Goal: Task Accomplishment & Management: Use online tool/utility

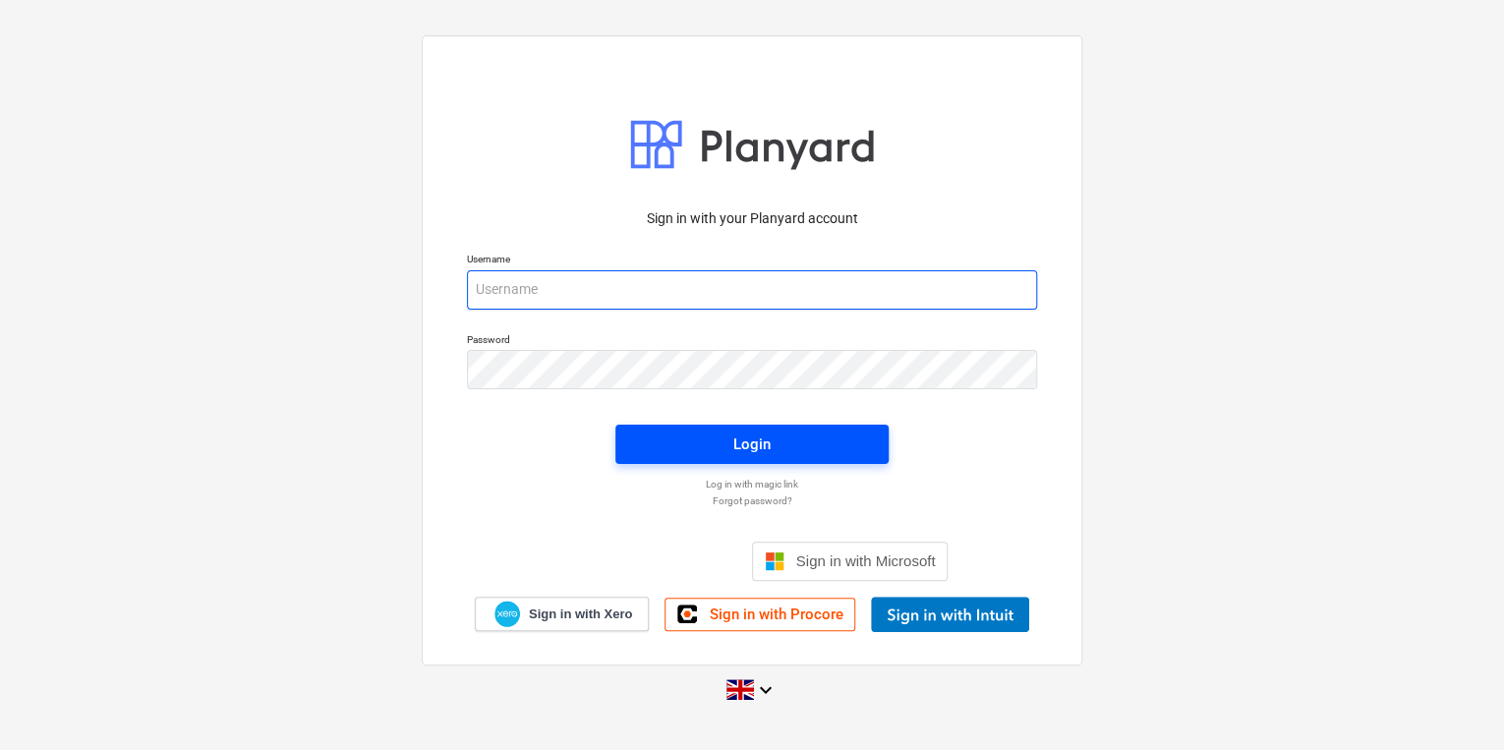
type input "[PERSON_NAME][EMAIL_ADDRESS][PERSON_NAME][DOMAIN_NAME]"
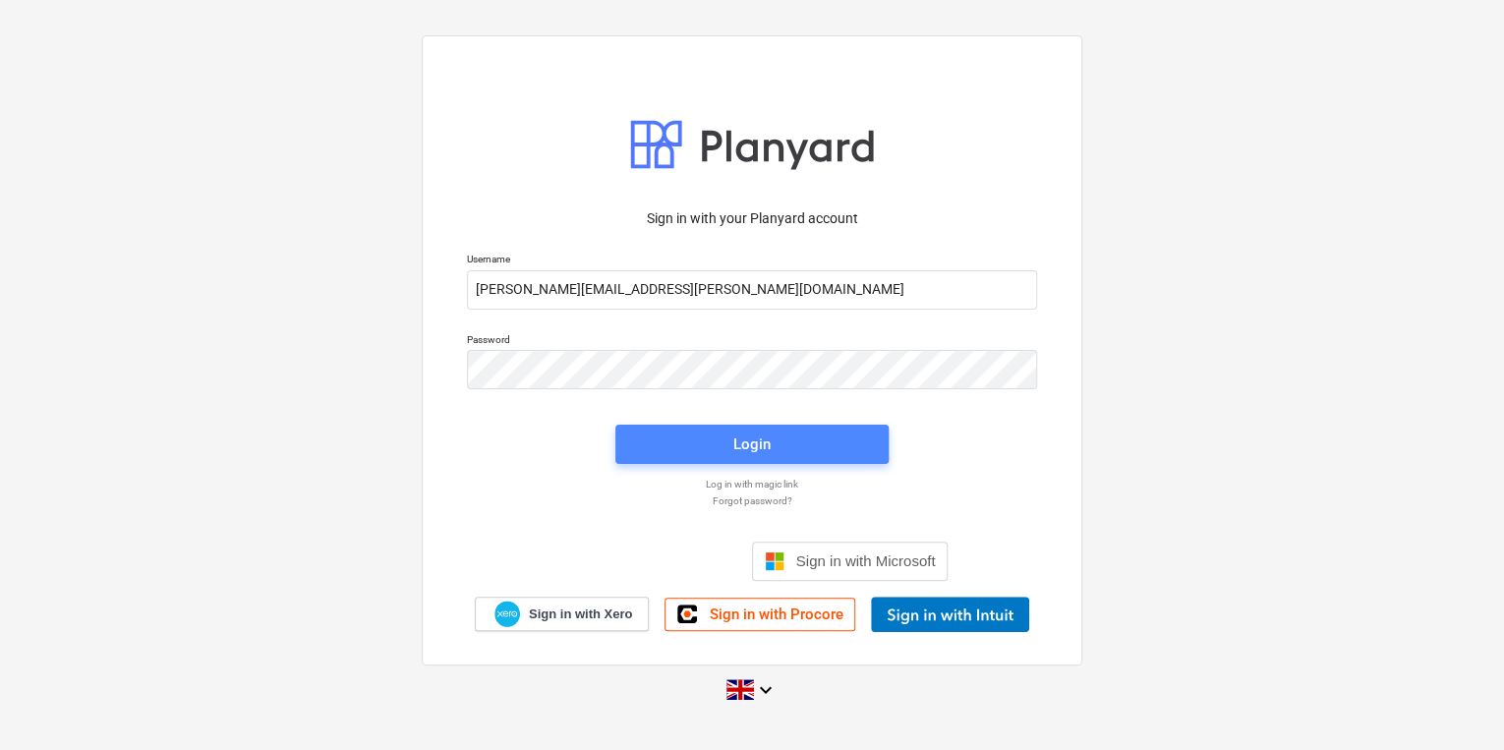
click at [687, 444] on span "Login" at bounding box center [752, 445] width 226 height 26
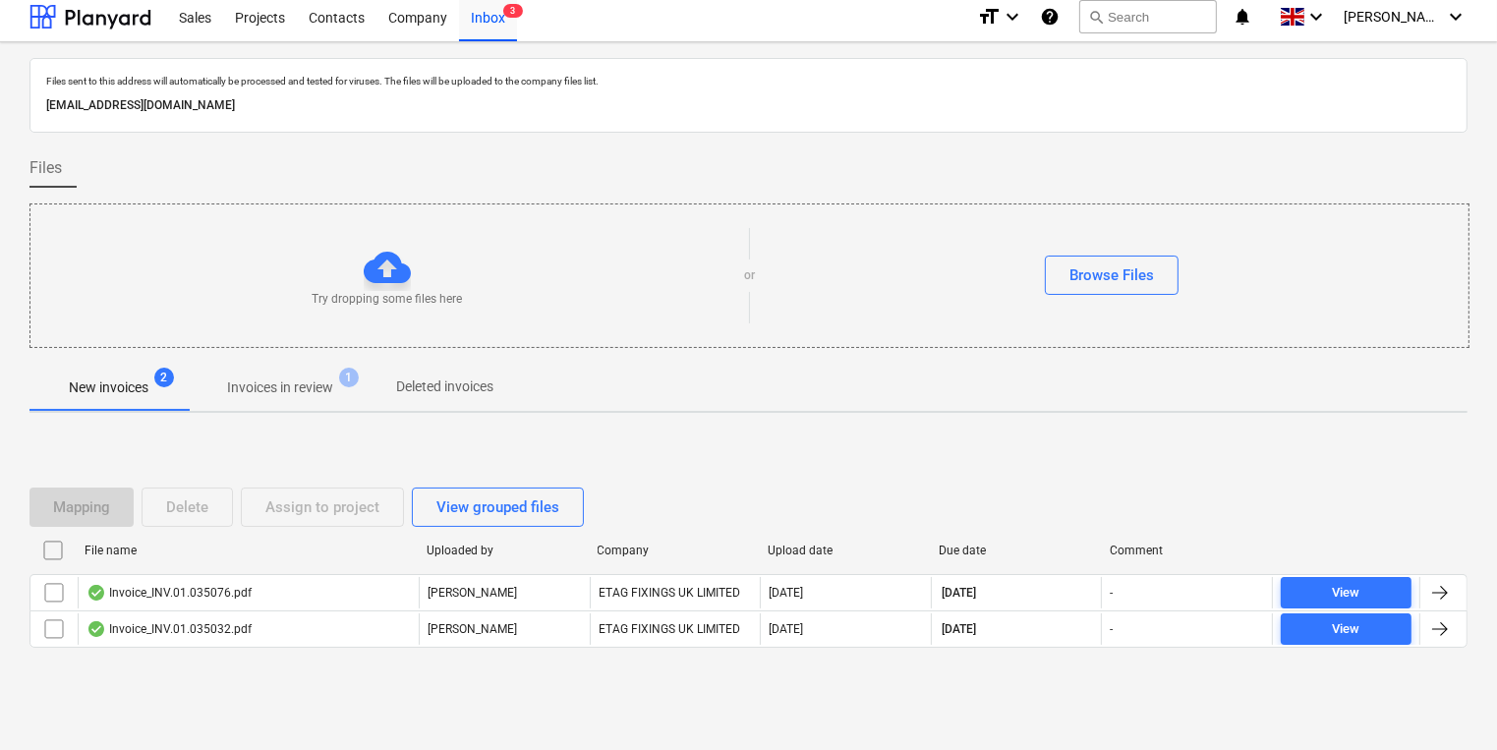
scroll to position [11, 0]
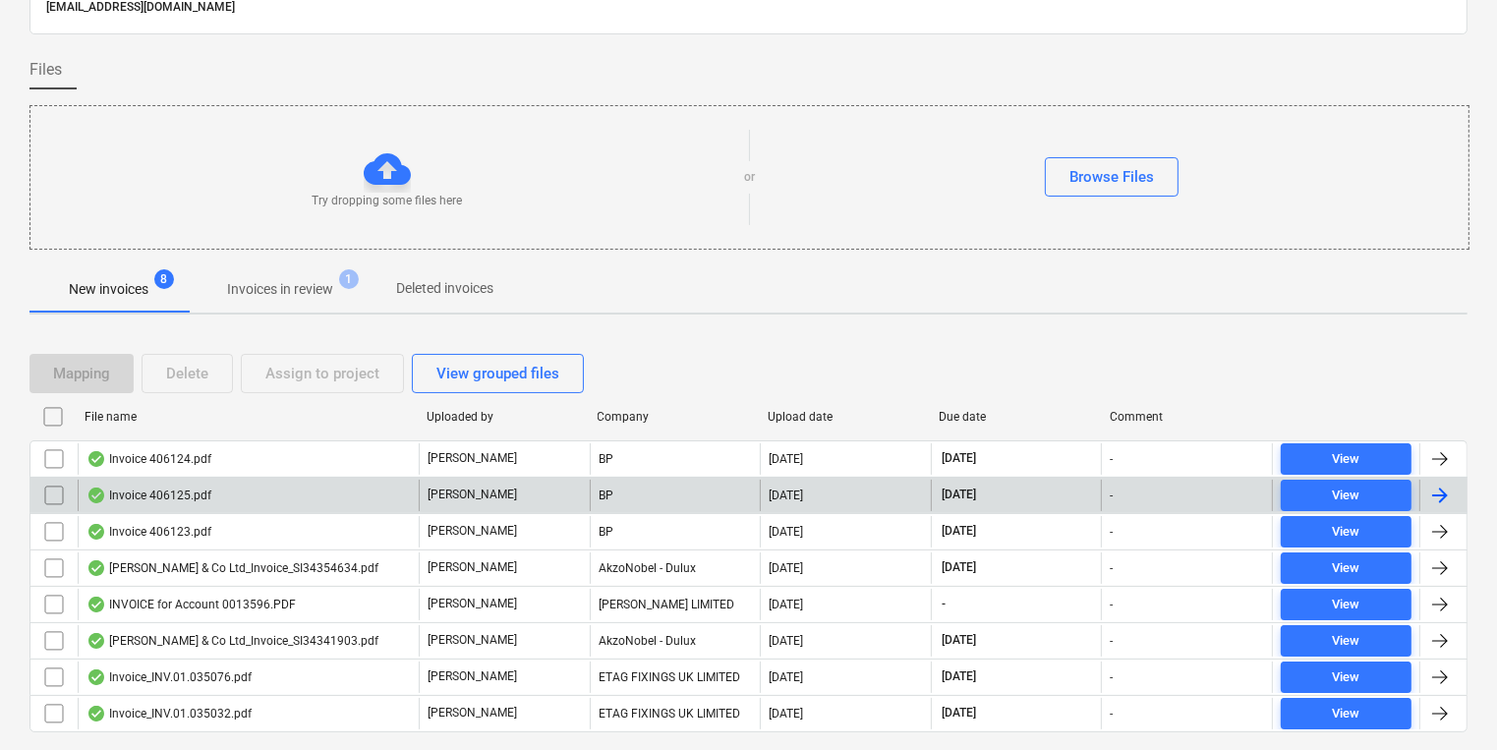
scroll to position [155, 0]
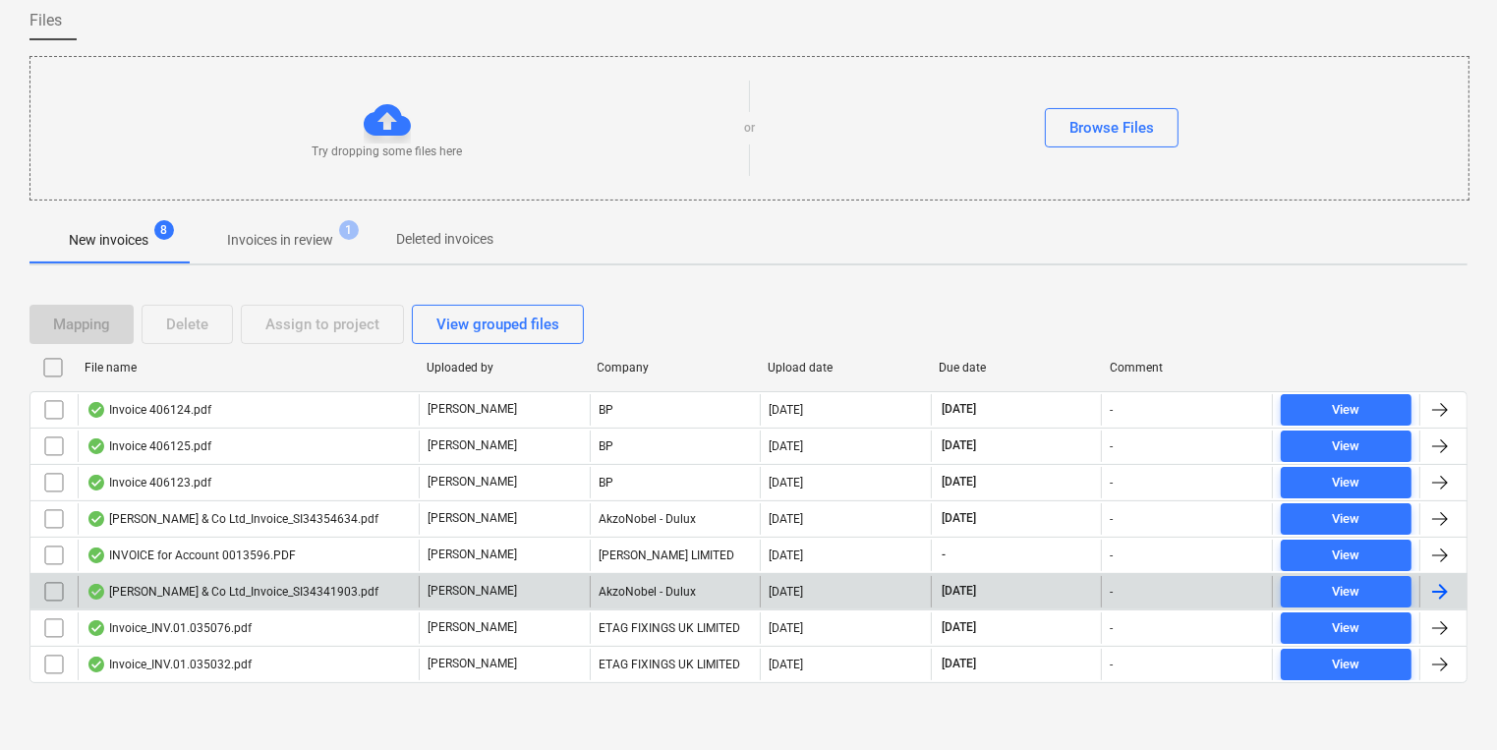
click at [164, 595] on div "[PERSON_NAME] & Co Ltd_Invoice_SI34341903.pdf" at bounding box center [233, 592] width 292 height 16
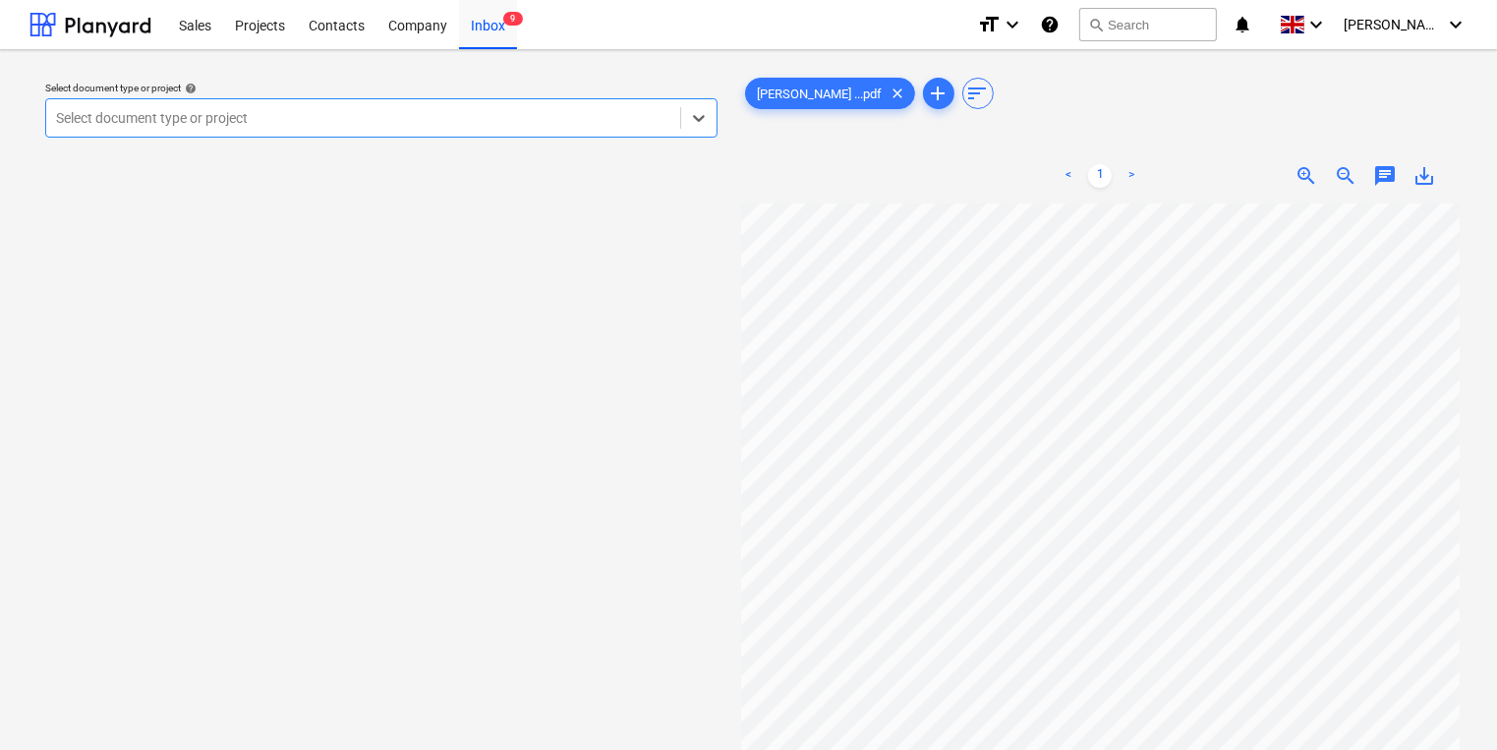
scroll to position [79, 0]
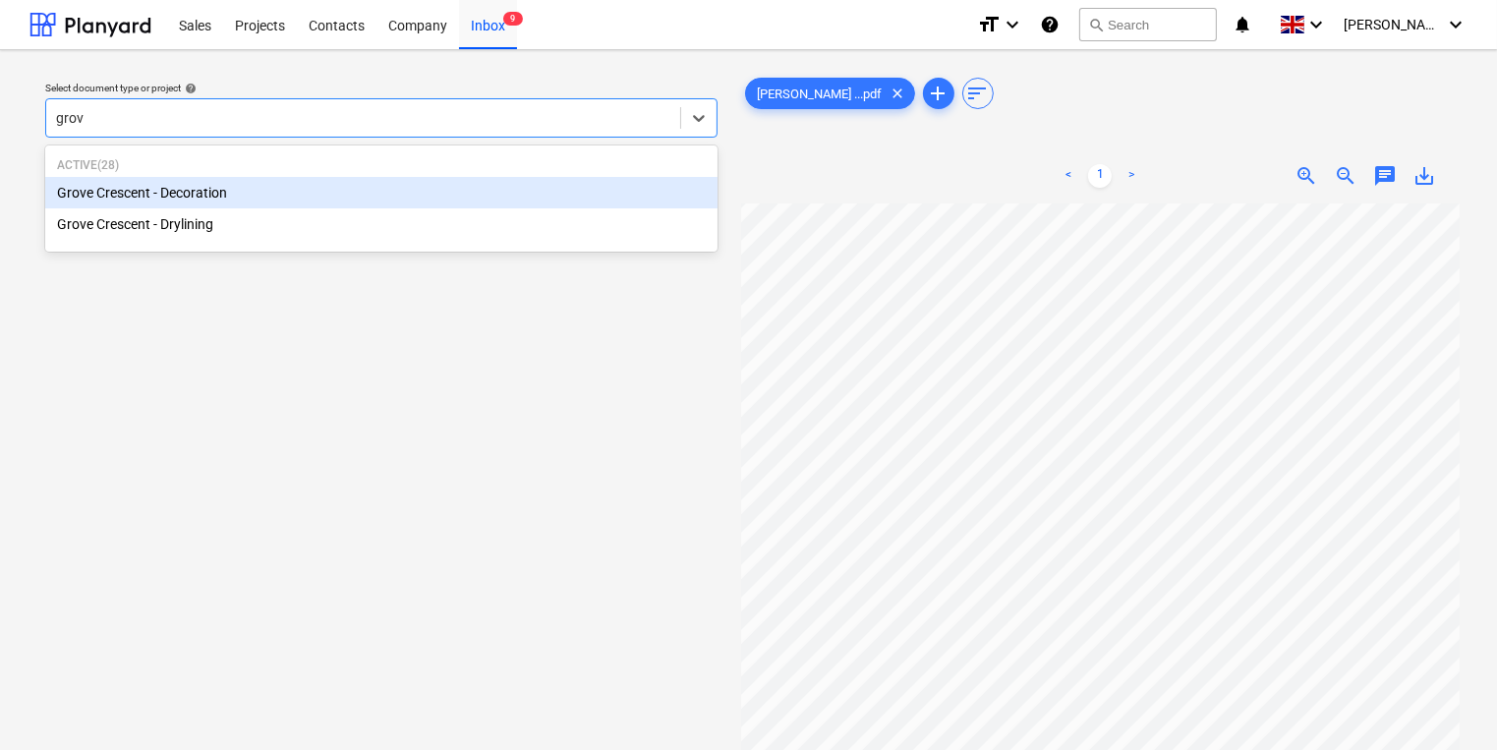
type input "grove"
click at [343, 185] on div "Grove Crescent - Decoration" at bounding box center [381, 192] width 672 height 31
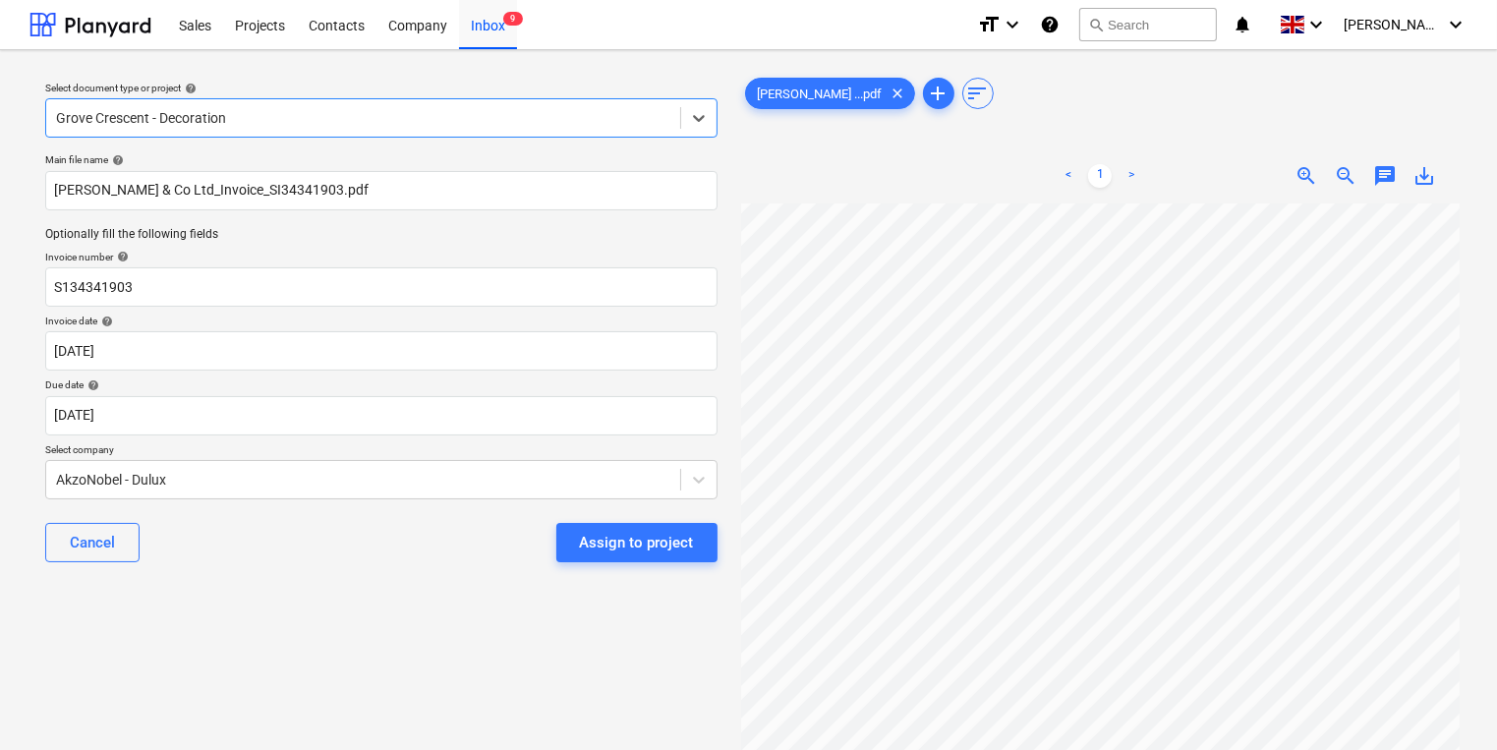
scroll to position [353, 0]
click at [644, 539] on div "Assign to project" at bounding box center [637, 543] width 114 height 26
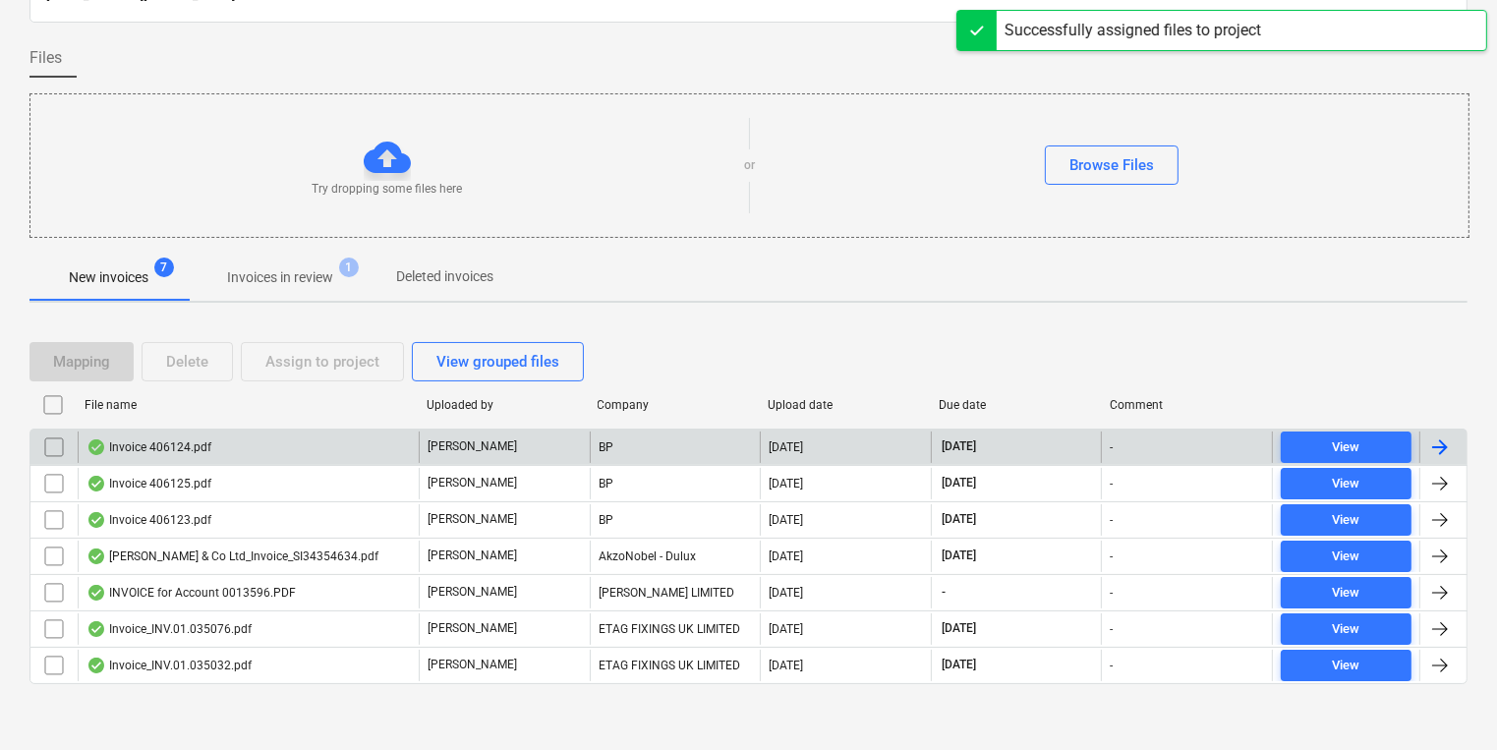
scroll to position [119, 0]
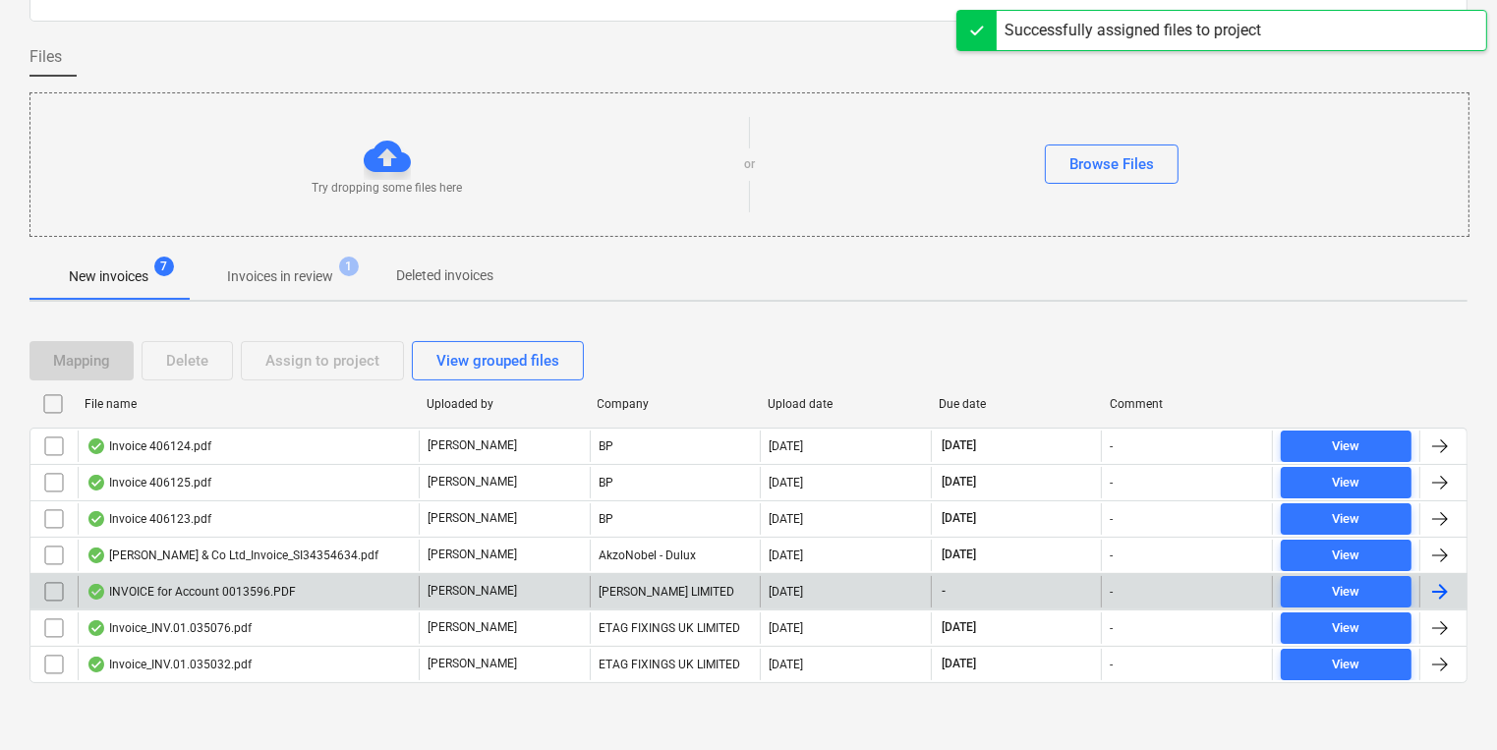
click at [363, 591] on div "INVOICE for Account 0013596.PDF" at bounding box center [248, 591] width 341 height 31
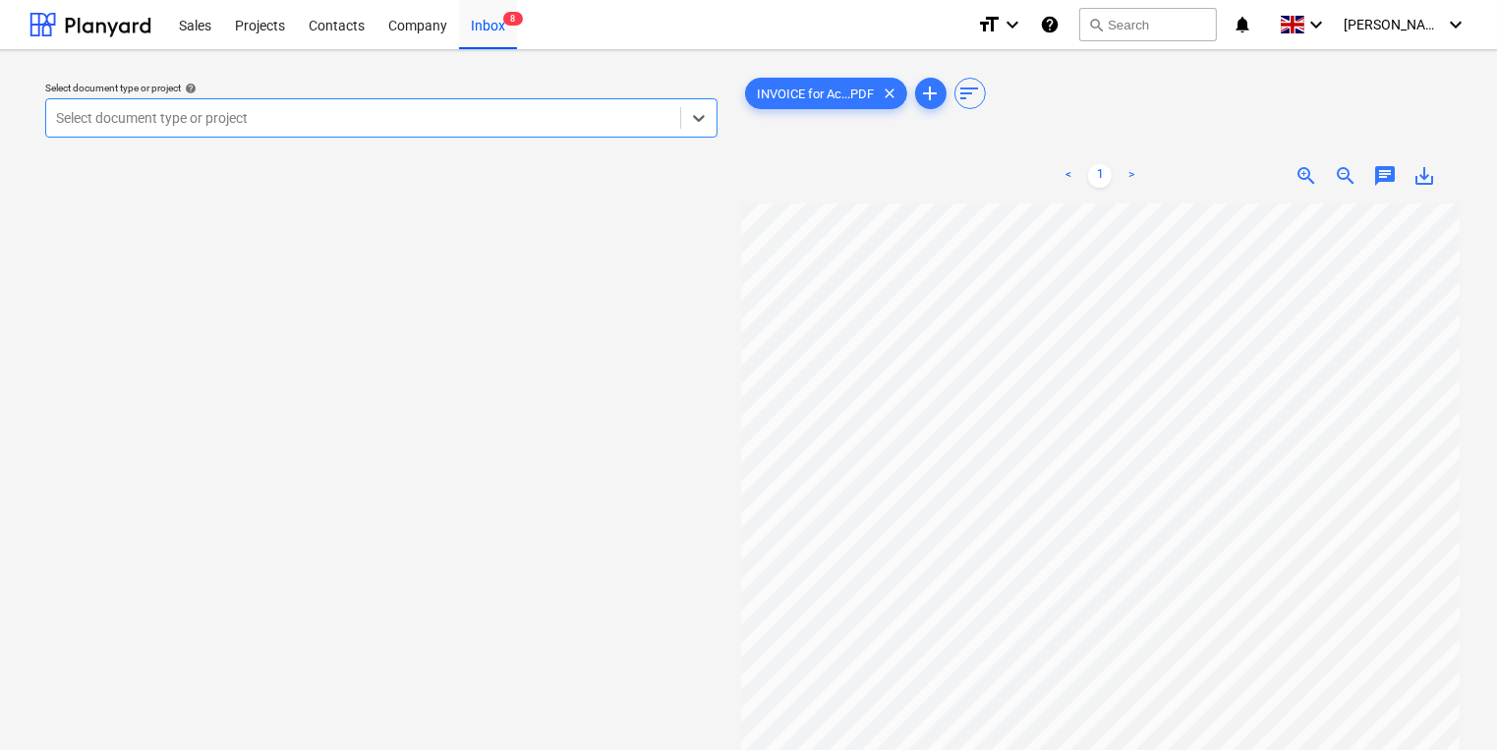
click at [432, 122] on div at bounding box center [363, 118] width 614 height 20
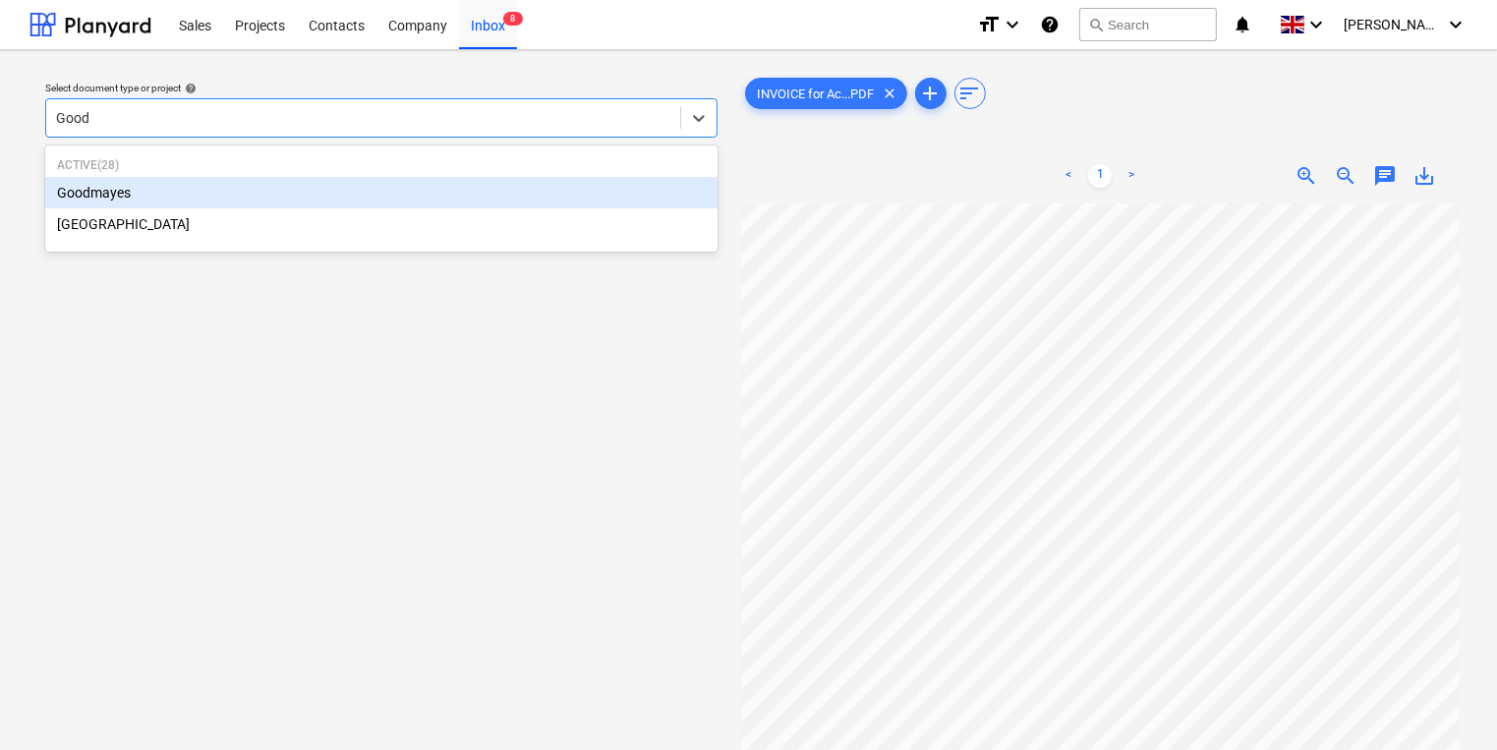
type input "Good"
click at [396, 187] on div "Goodmayes" at bounding box center [381, 192] width 672 height 31
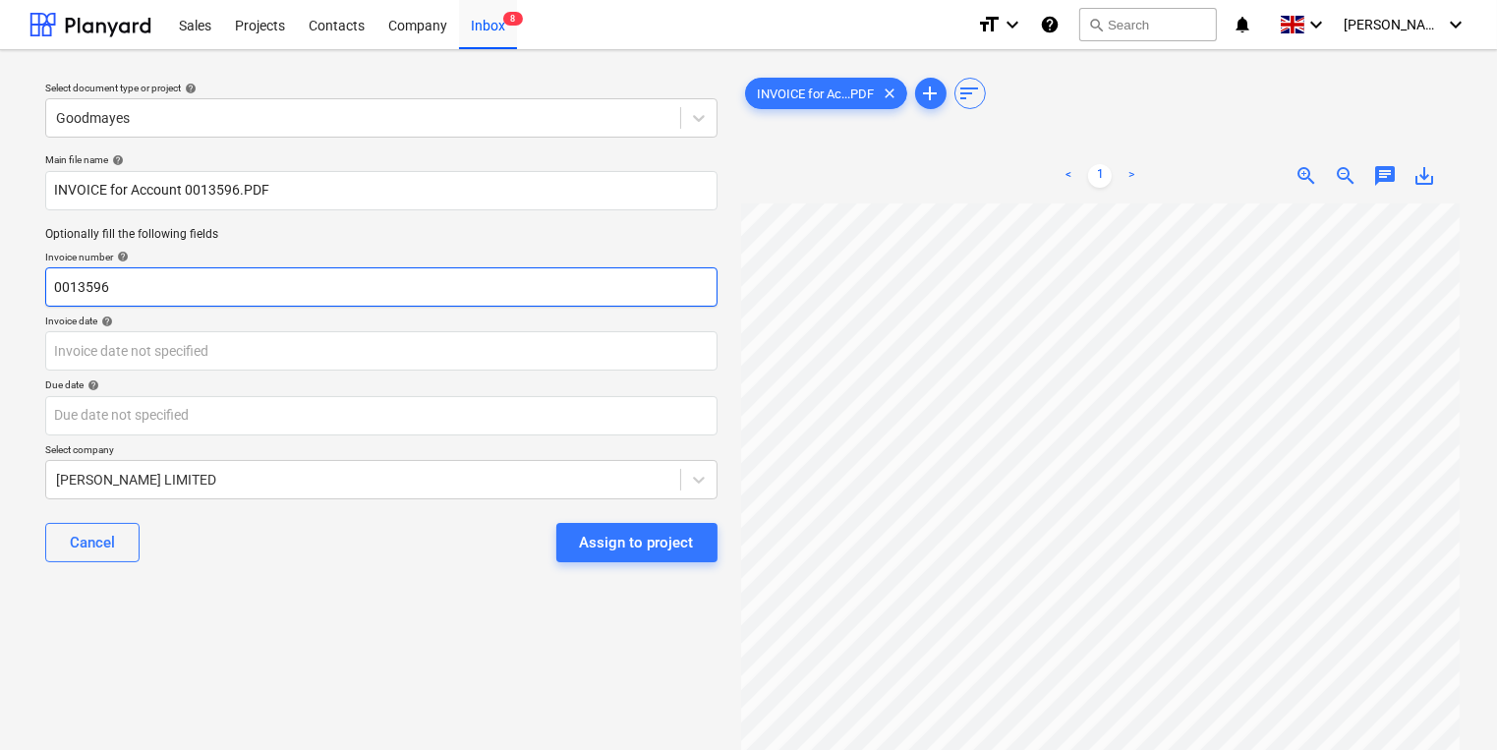
drag, startPoint x: 360, startPoint y: 305, endPoint x: 43, endPoint y: 299, distance: 316.6
click at [43, 299] on div "Main file name help INVOICE for Account 0013596.PDF Optionally fill the followi…" at bounding box center [381, 365] width 688 height 440
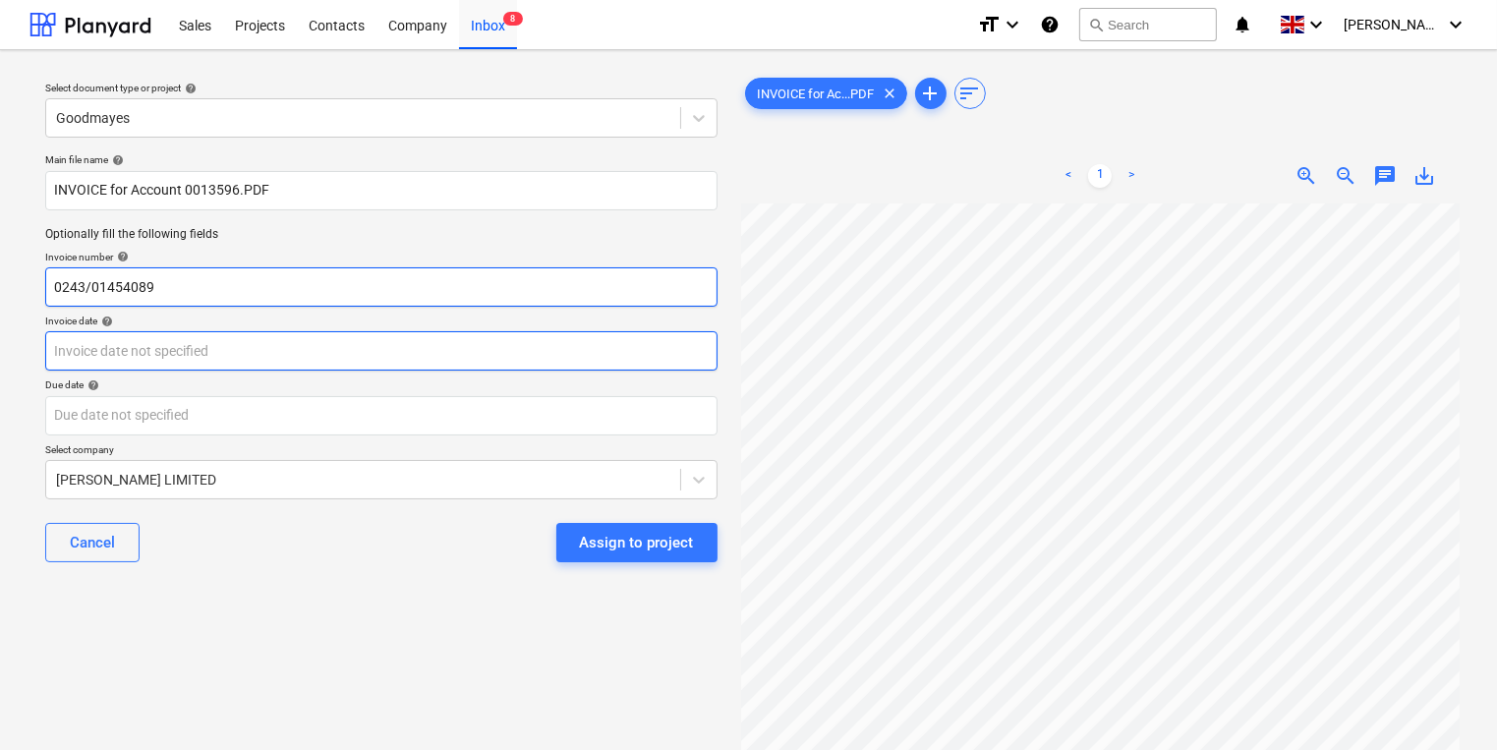
type input "0243/01454089"
click at [403, 364] on body "Sales Projects Contacts Company Inbox 8 format_size keyboard_arrow_down help se…" at bounding box center [748, 375] width 1497 height 750
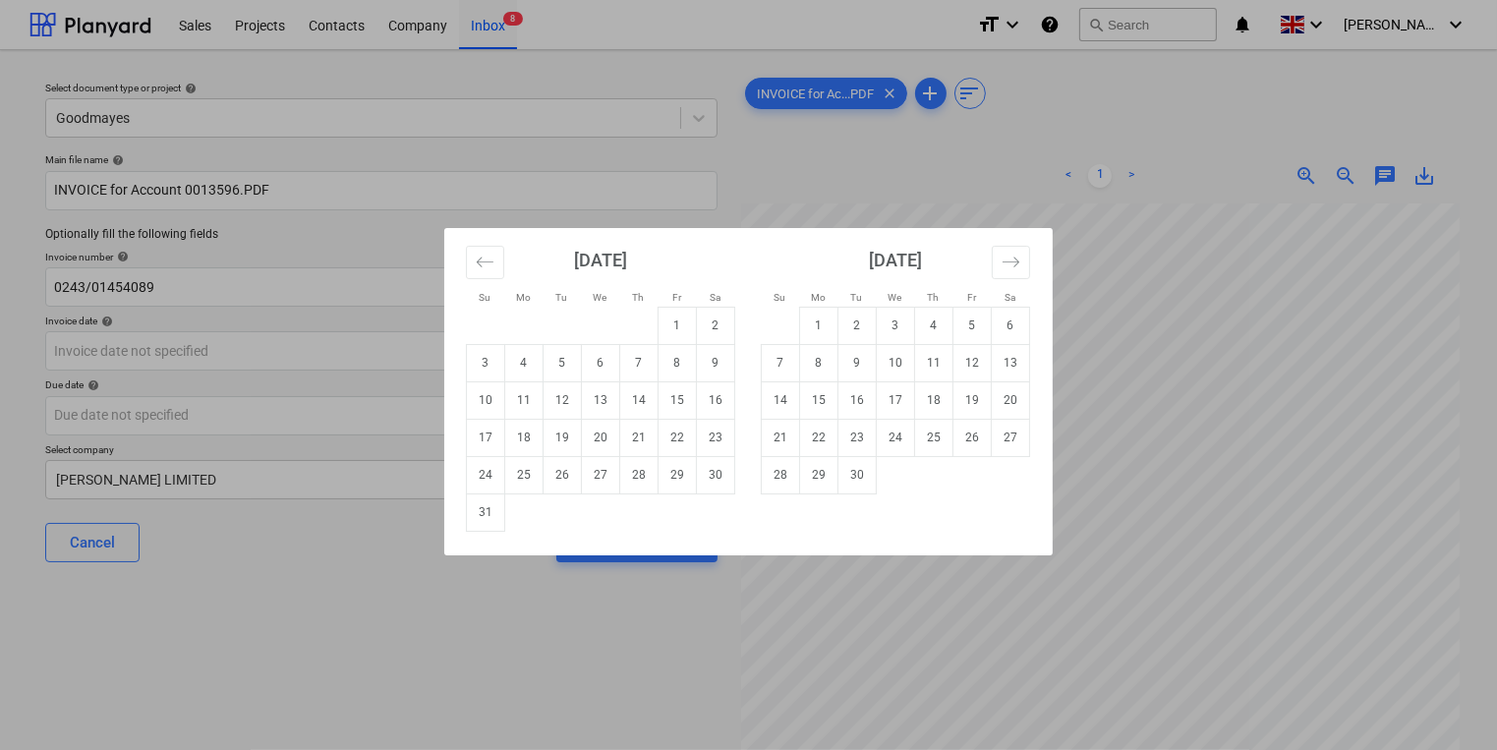
click at [1123, 284] on div "Su Mo Tu We Th Fr Sa Su Mo Tu We Th Fr Sa [DATE] 1 2 3 4 5 6 7 8 9 10 11 12 13 …" at bounding box center [748, 375] width 1497 height 750
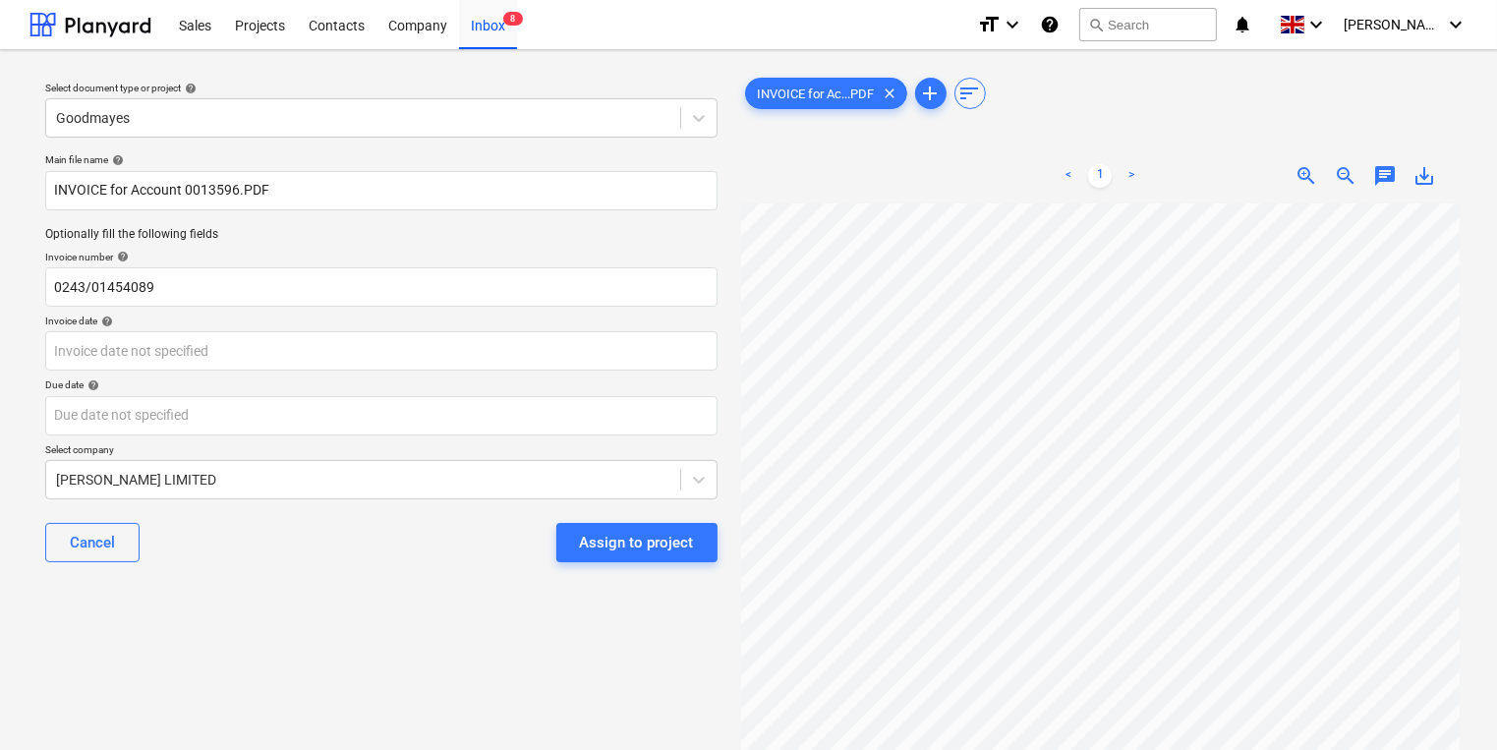
click at [366, 378] on div "Due date help" at bounding box center [381, 384] width 672 height 13
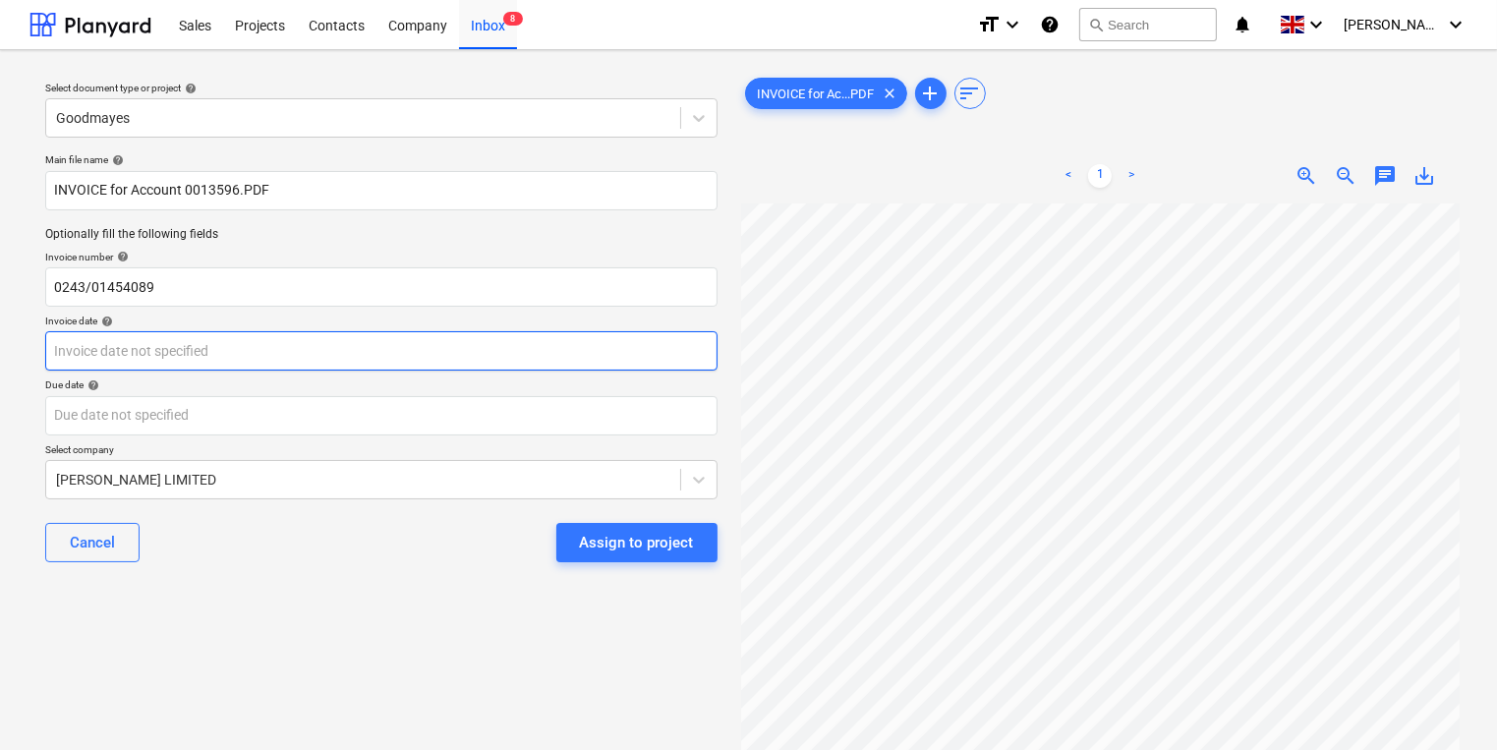
click at [362, 367] on body "Sales Projects Contacts Company Inbox 8 format_size keyboard_arrow_down help se…" at bounding box center [748, 375] width 1497 height 750
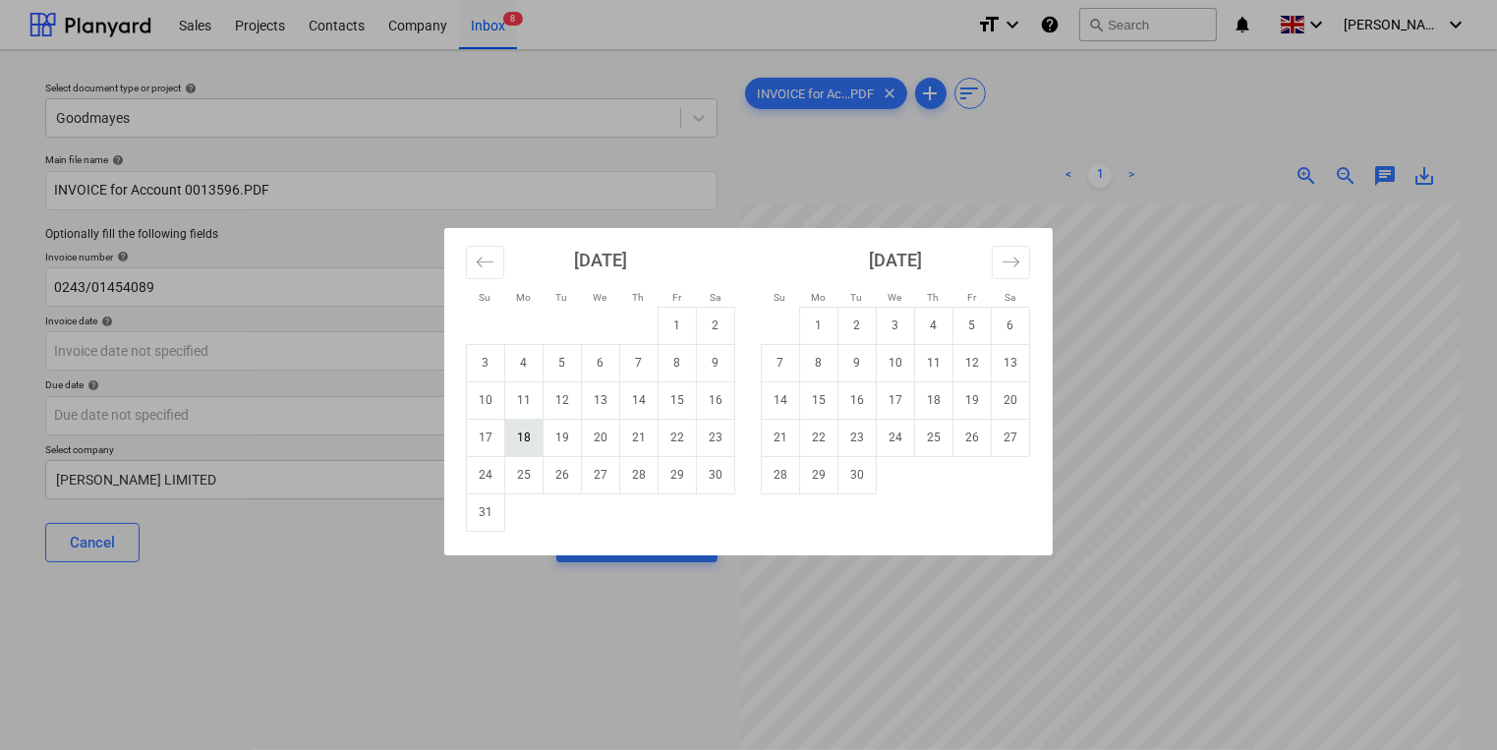
click at [531, 440] on td "18" at bounding box center [524, 437] width 38 height 37
type input "[DATE]"
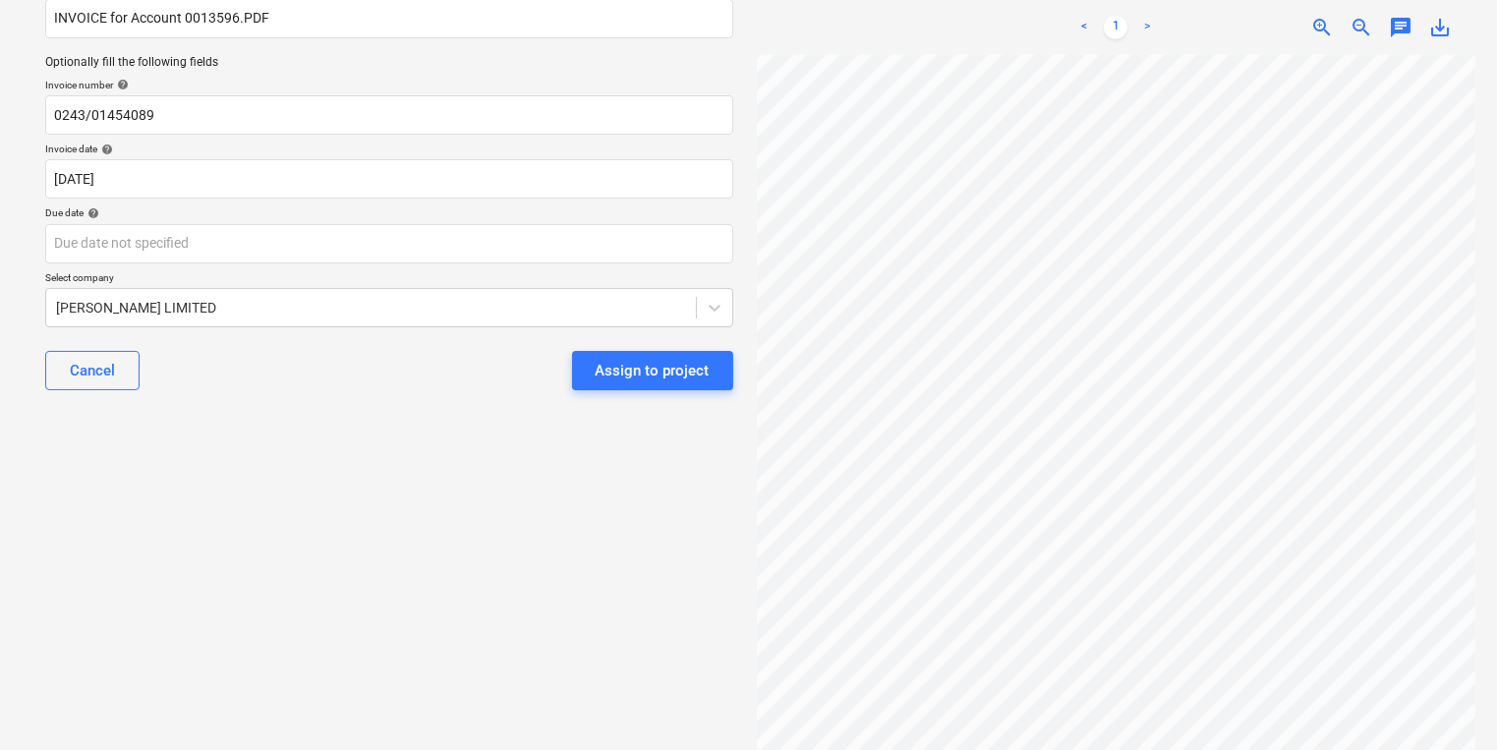
scroll to position [45, 0]
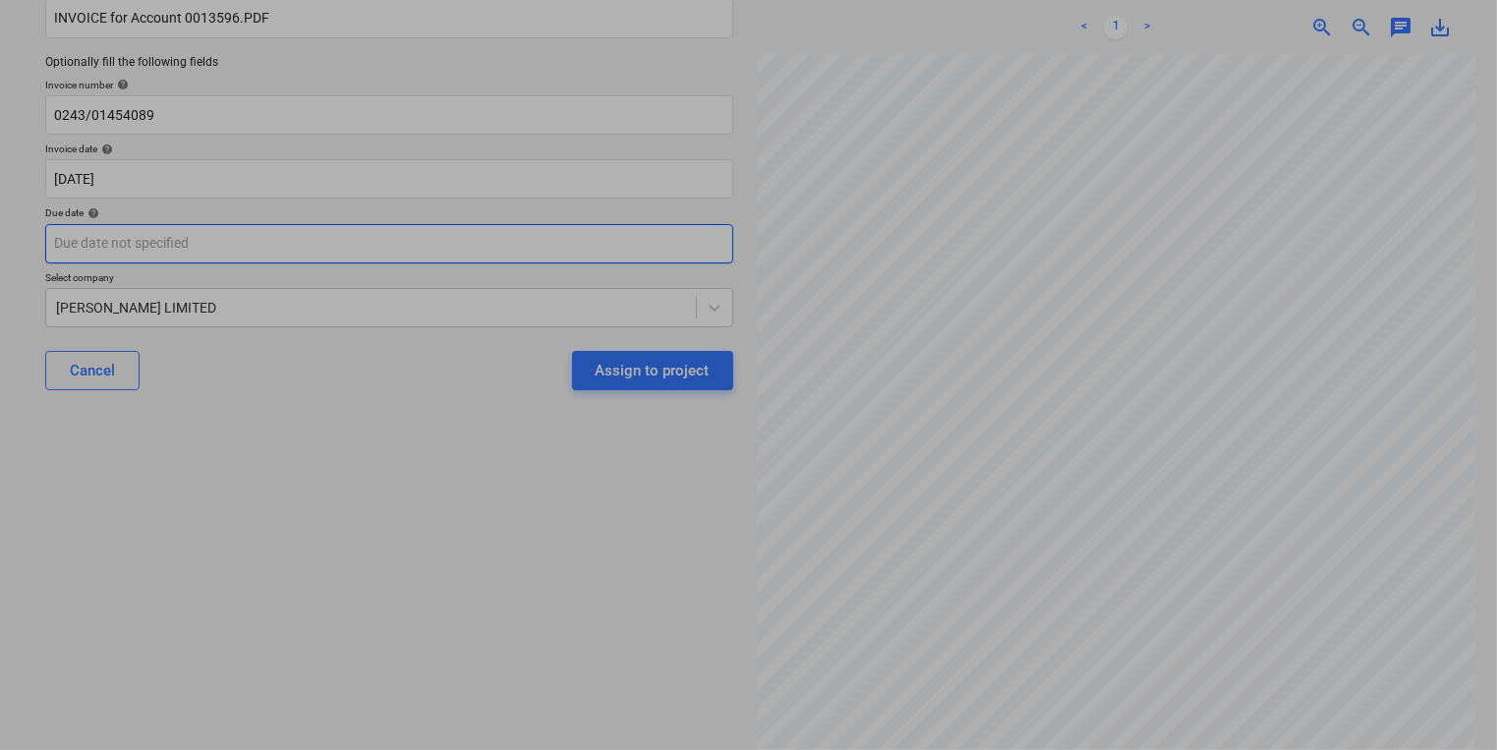
click at [319, 238] on body "Sales Projects Contacts Company Inbox 8 format_size keyboard_arrow_down help se…" at bounding box center [748, 203] width 1497 height 750
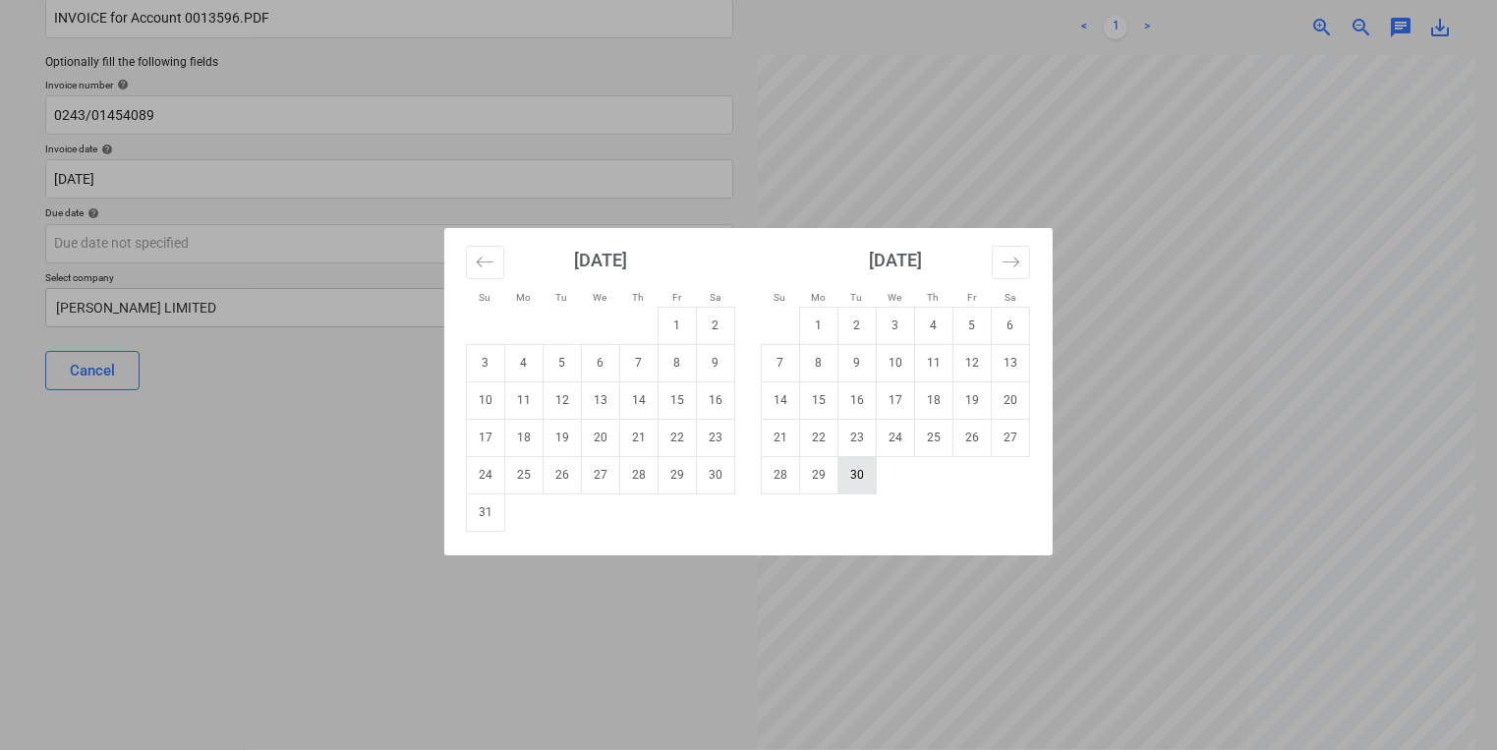
click at [857, 477] on td "30" at bounding box center [857, 474] width 38 height 37
type input "[DATE]"
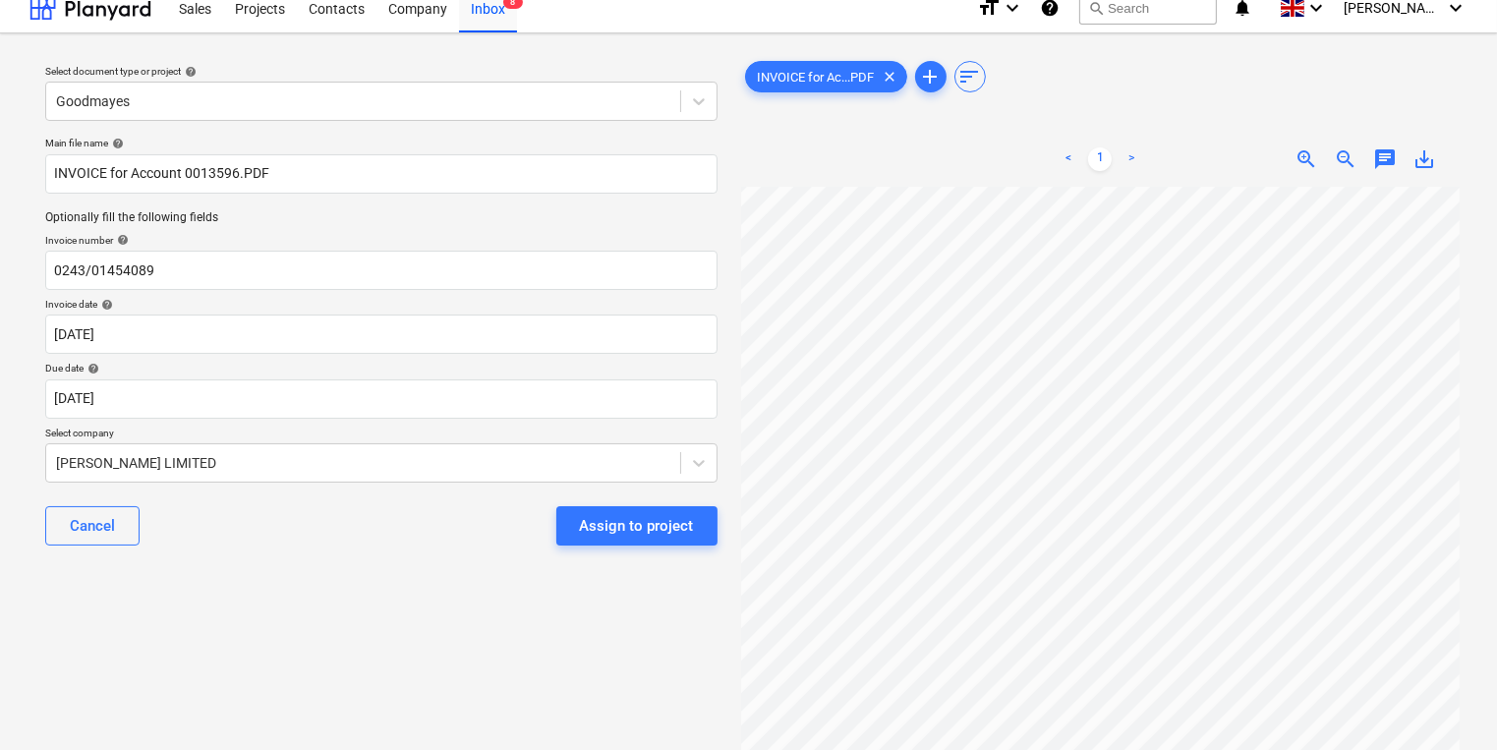
scroll to position [15, 0]
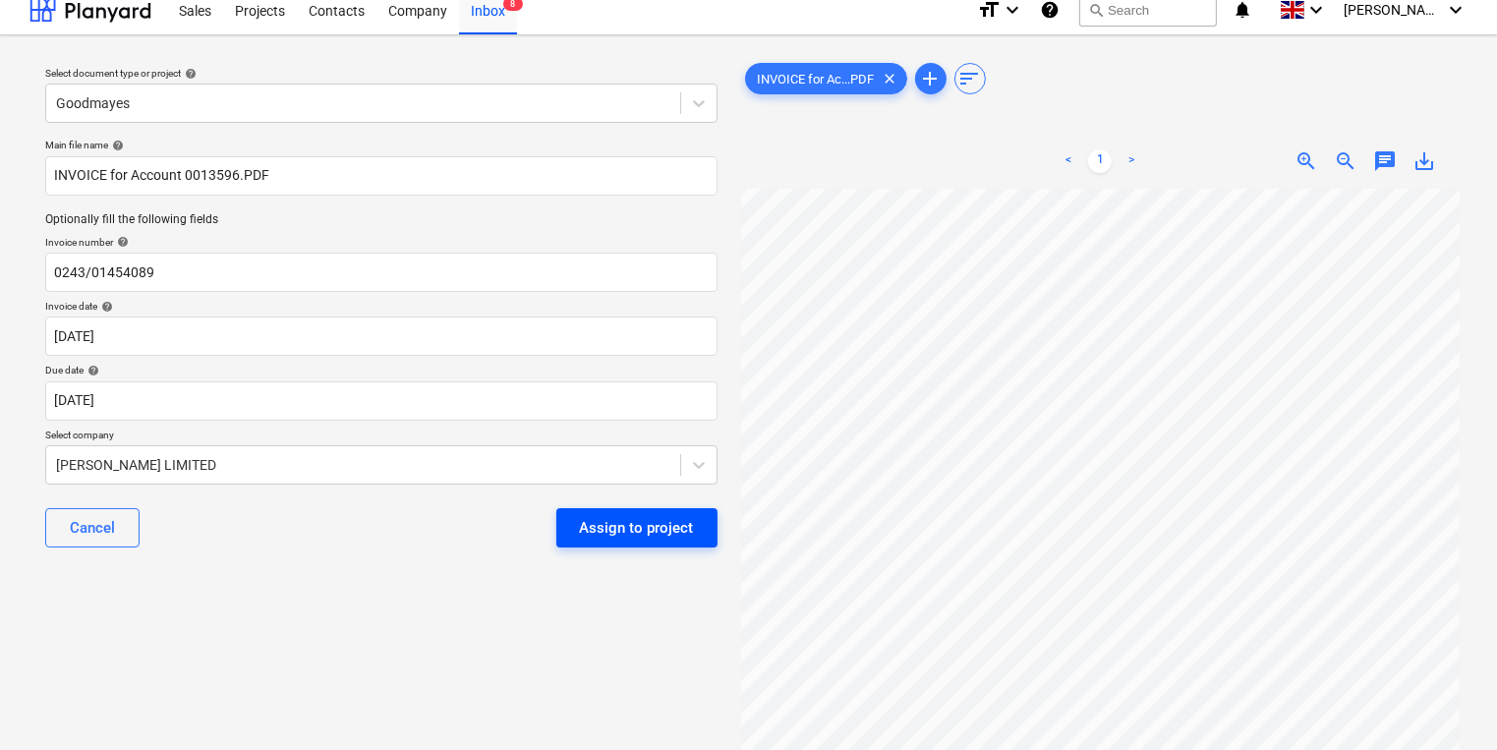
click at [629, 523] on div "Assign to project" at bounding box center [637, 528] width 114 height 26
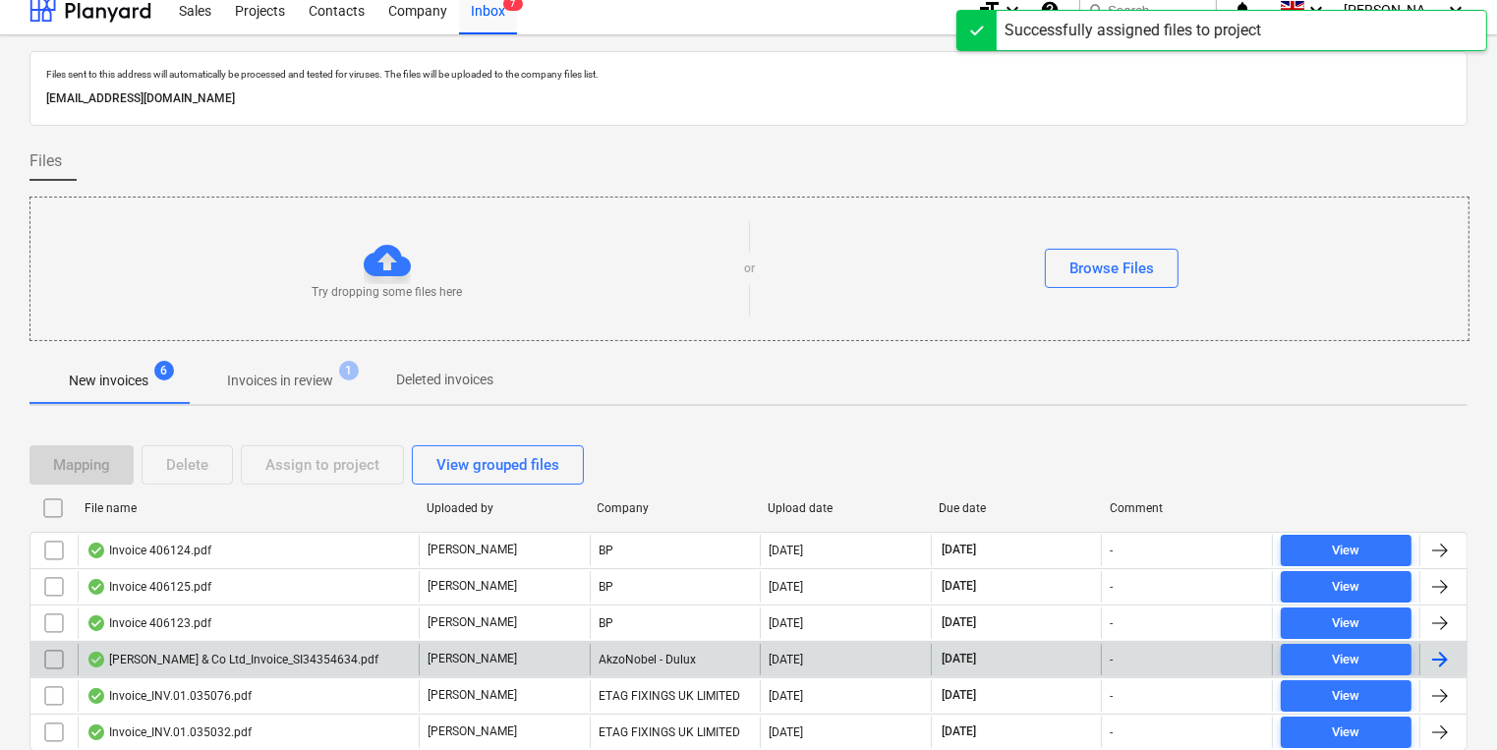
click at [212, 662] on div "[PERSON_NAME] & Co Ltd_Invoice_SI34354634.pdf" at bounding box center [233, 660] width 292 height 16
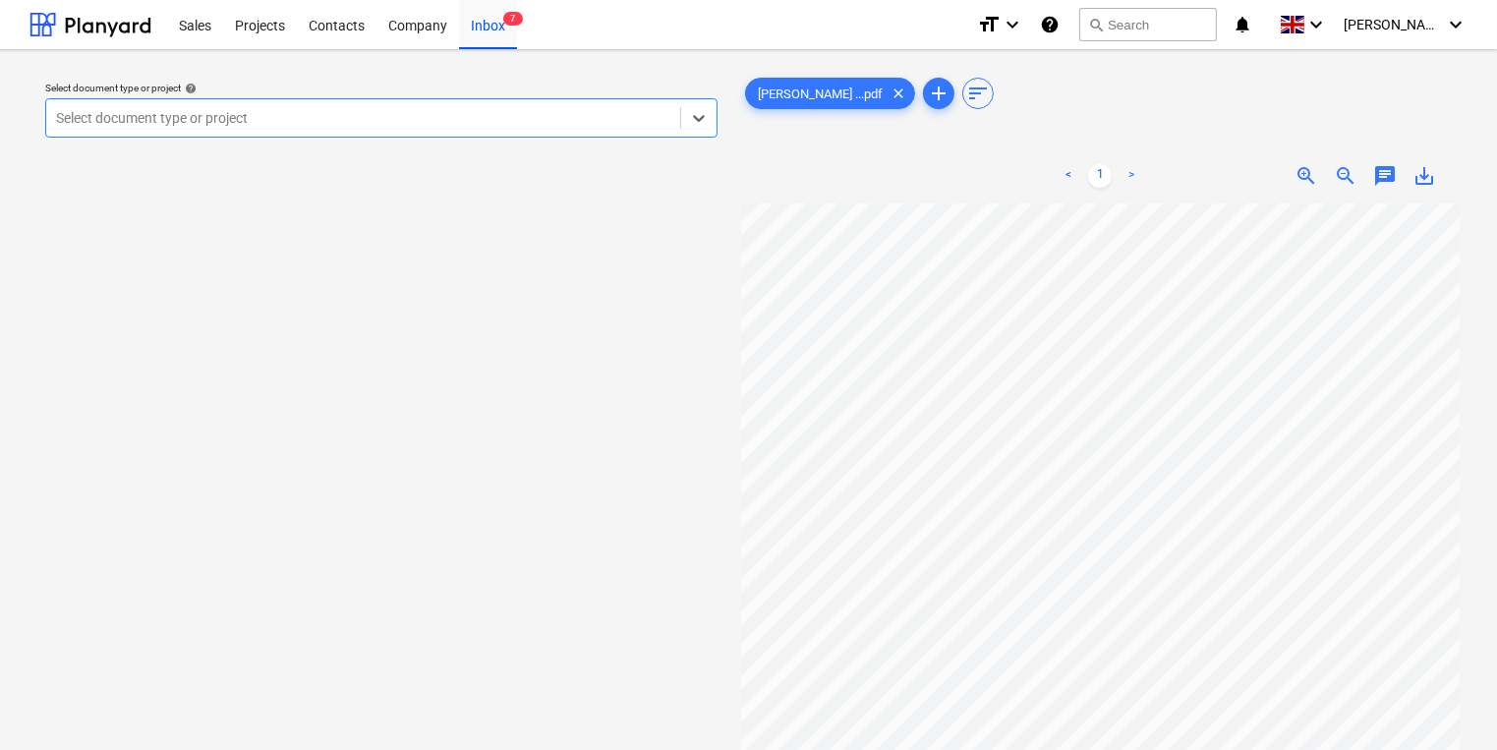
click at [416, 125] on div at bounding box center [363, 118] width 614 height 20
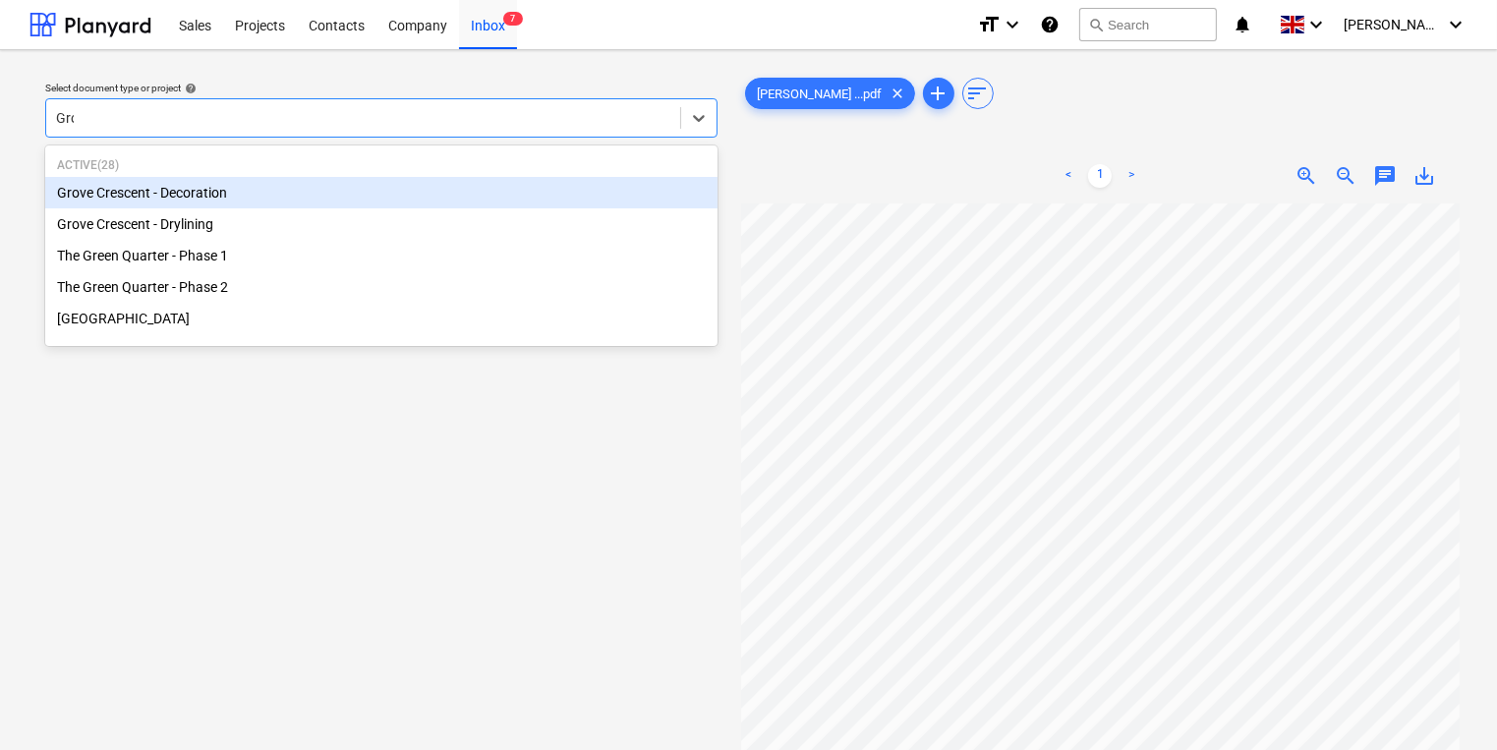
type input "Grov"
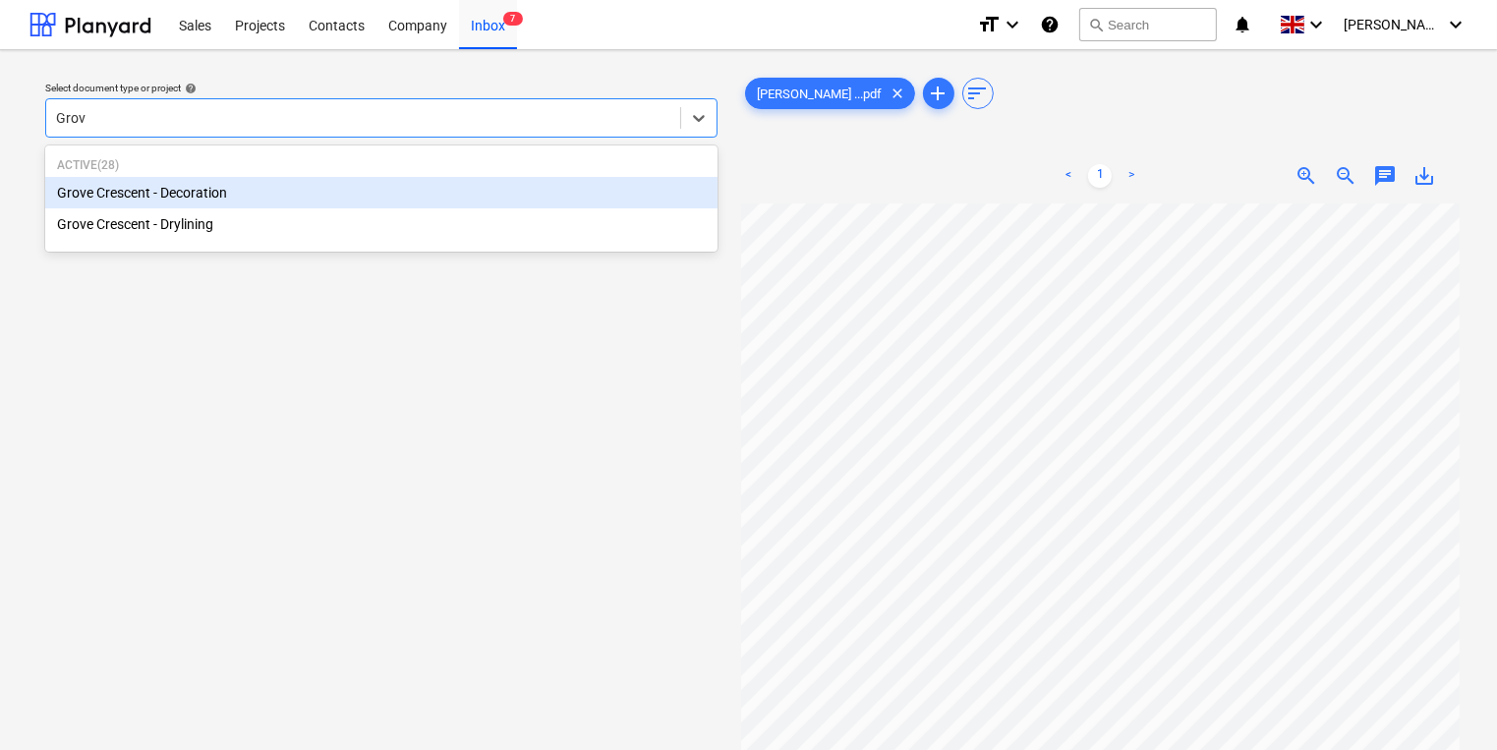
click at [399, 190] on div "Grove Crescent - Decoration" at bounding box center [381, 192] width 672 height 31
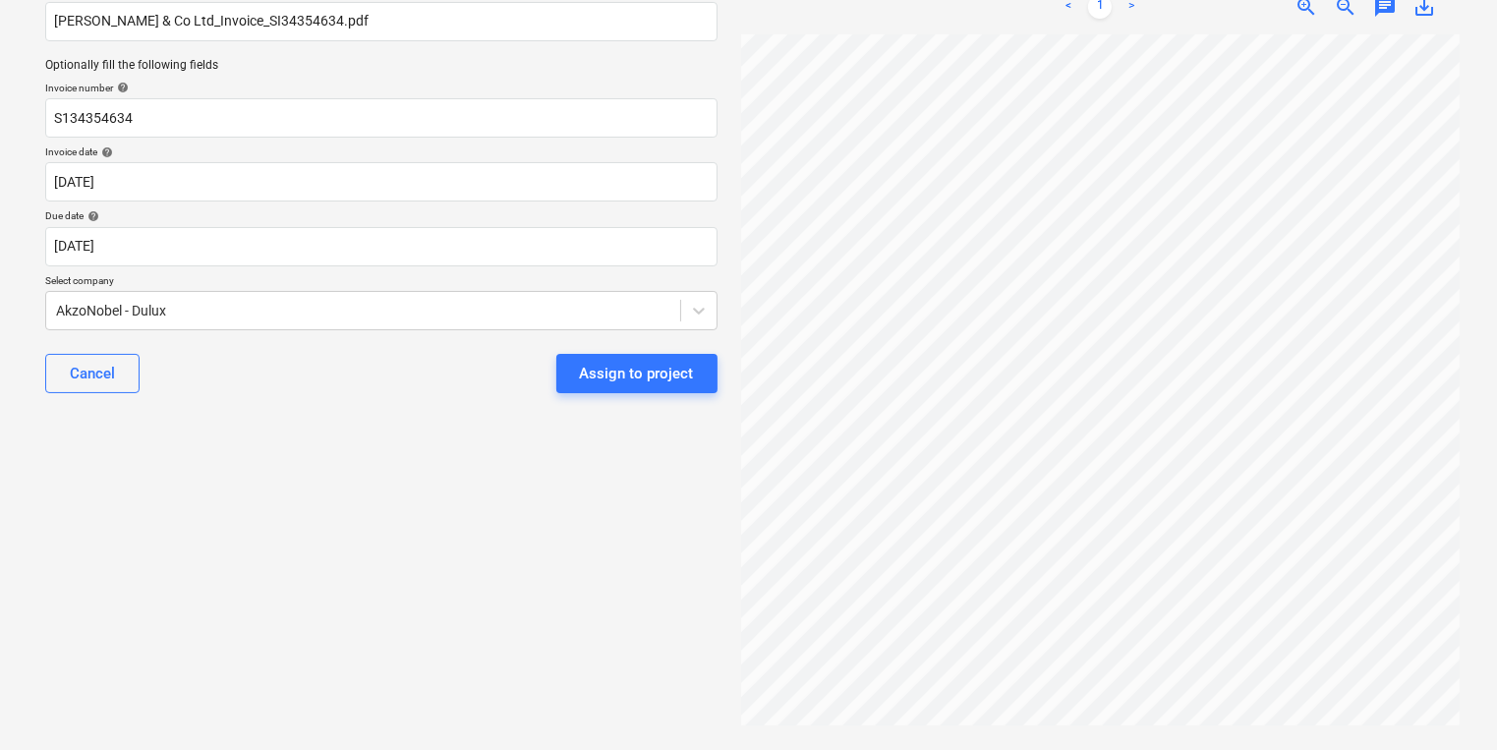
scroll to position [172, 0]
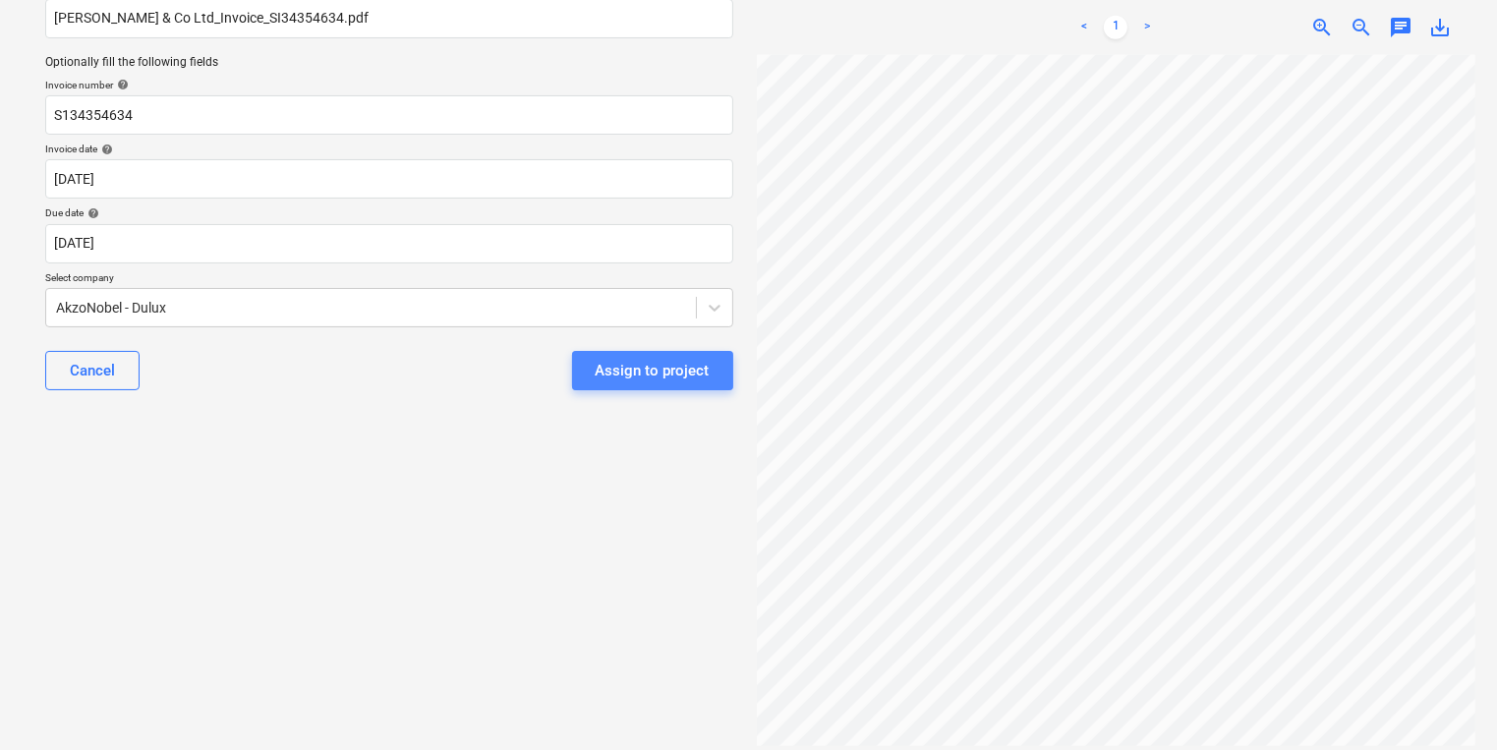
click at [700, 364] on div "Assign to project" at bounding box center [653, 371] width 114 height 26
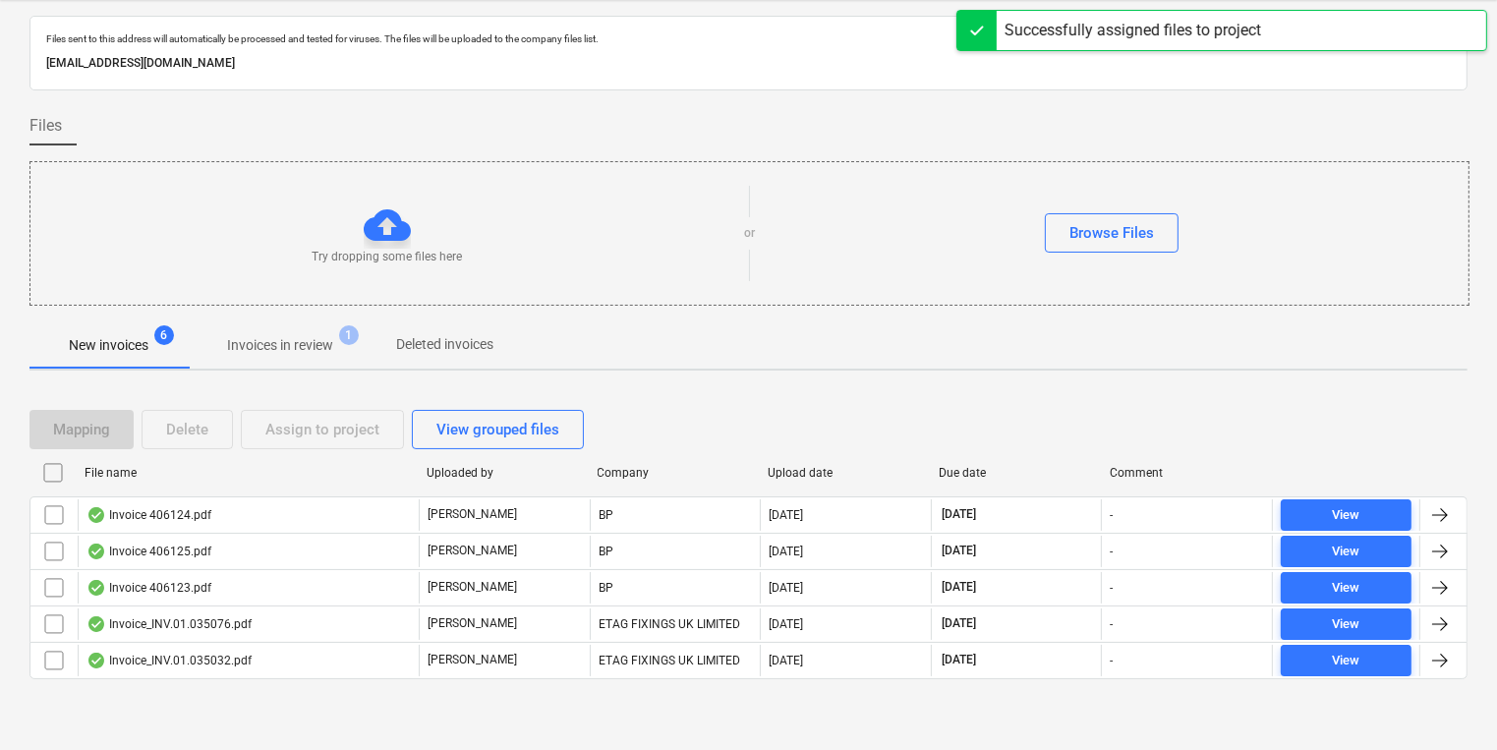
scroll to position [47, 0]
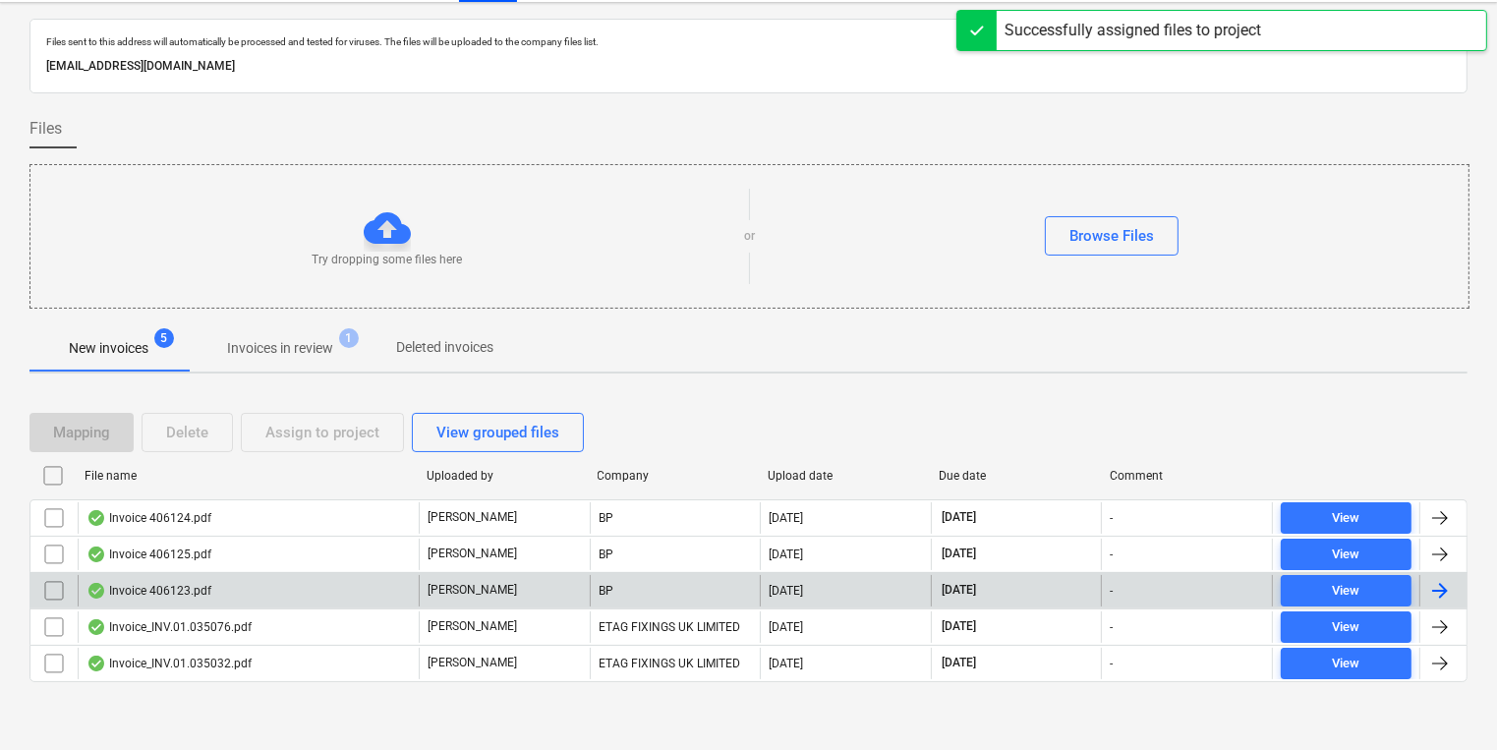
click at [244, 592] on div "Invoice 406123.pdf" at bounding box center [248, 590] width 341 height 31
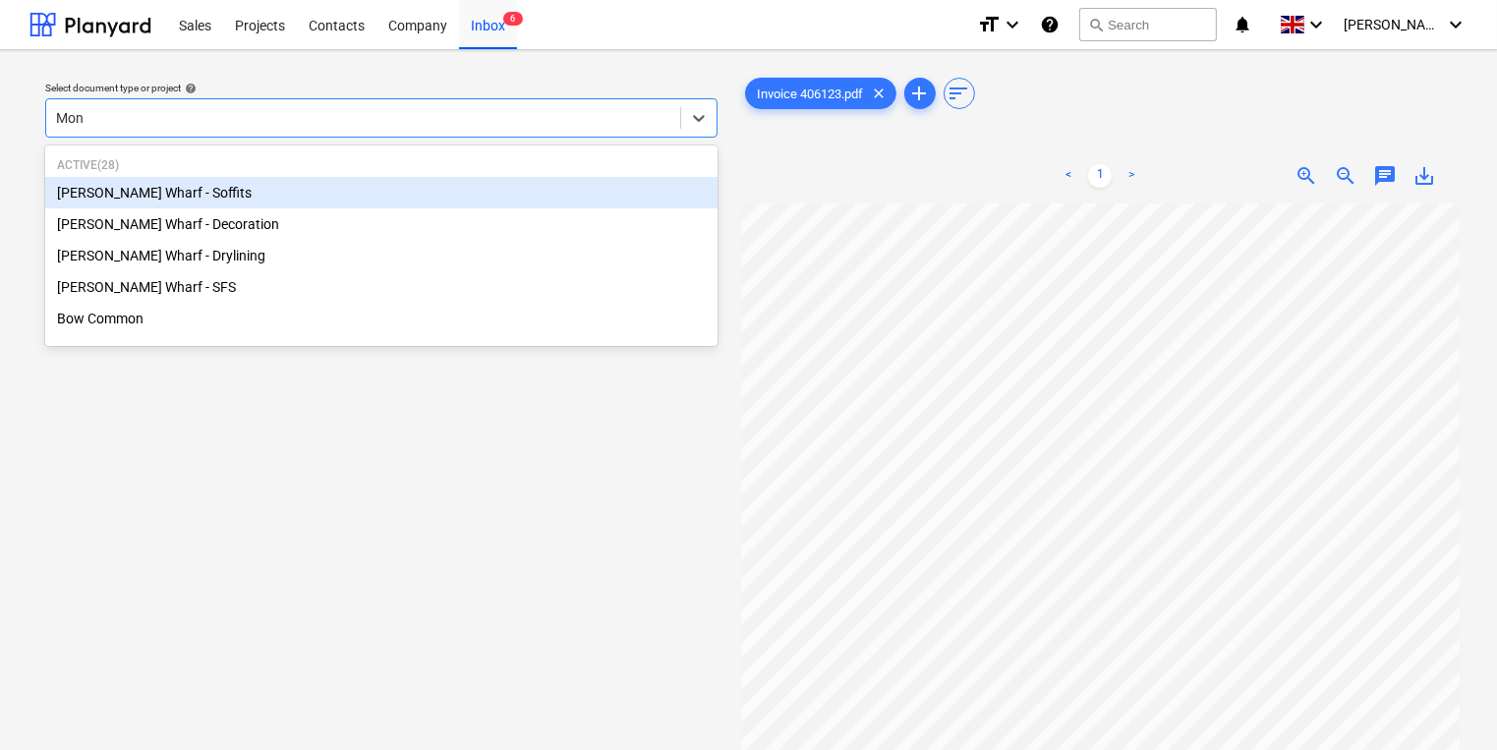
type input "Mont"
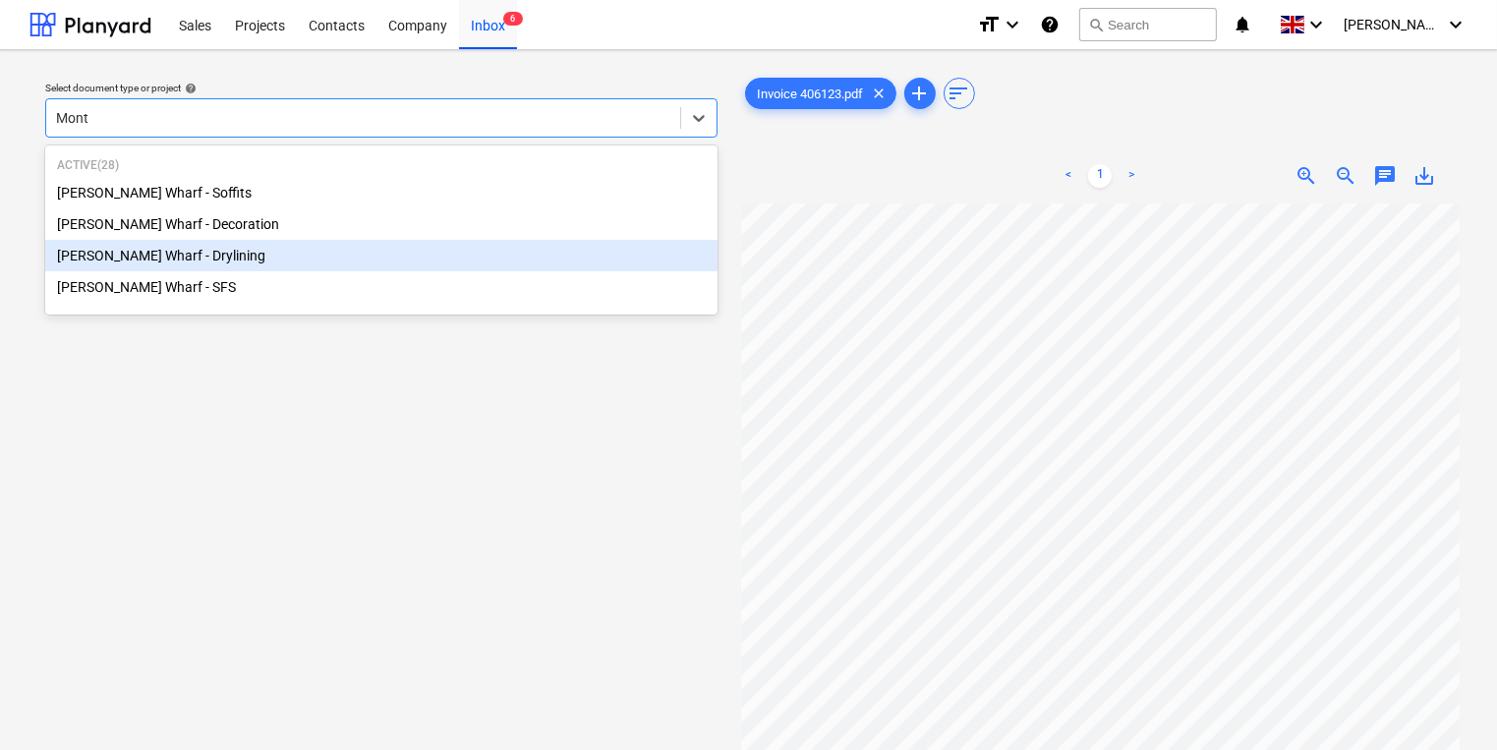
click at [327, 248] on div "[PERSON_NAME] Wharf - Drylining" at bounding box center [381, 255] width 672 height 31
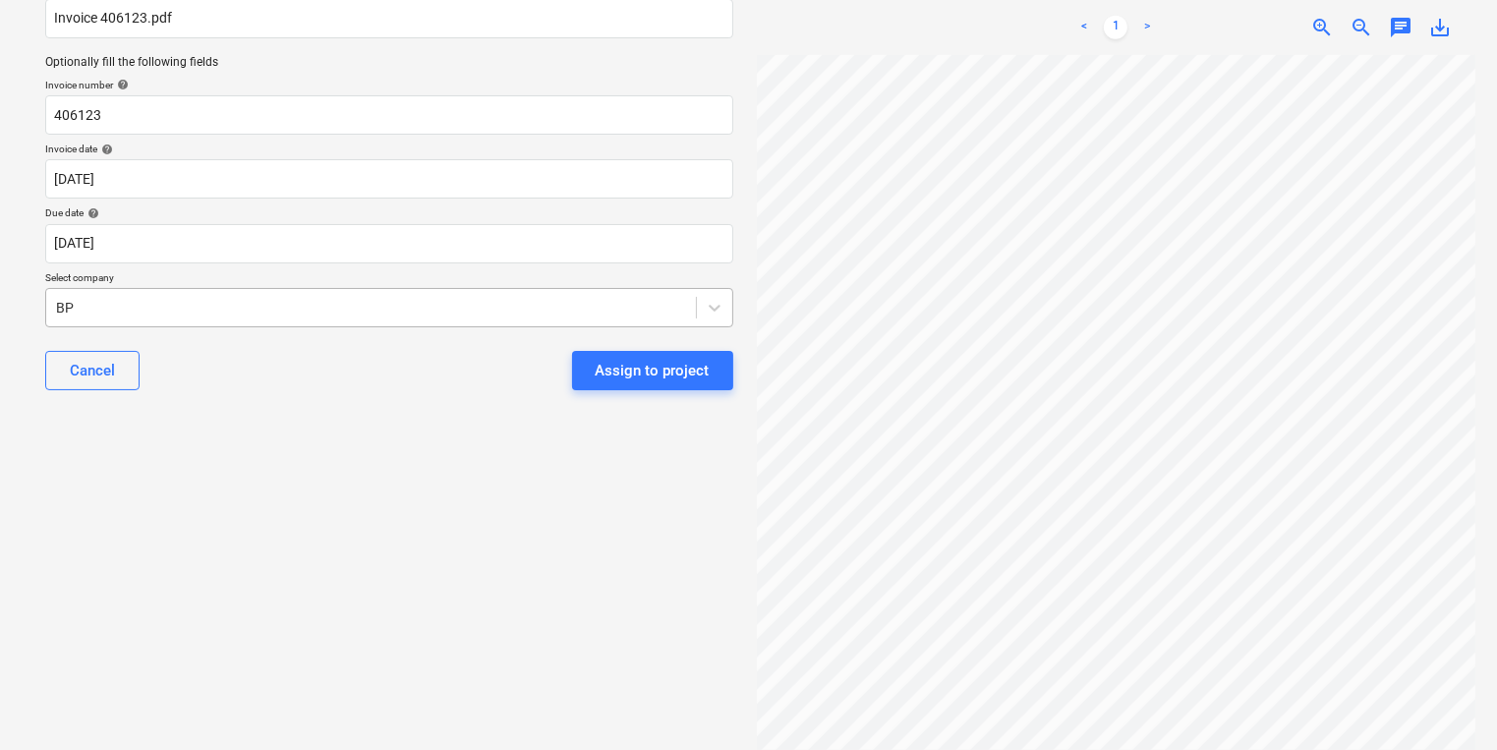
click at [288, 293] on div "BP" at bounding box center [389, 307] width 688 height 39
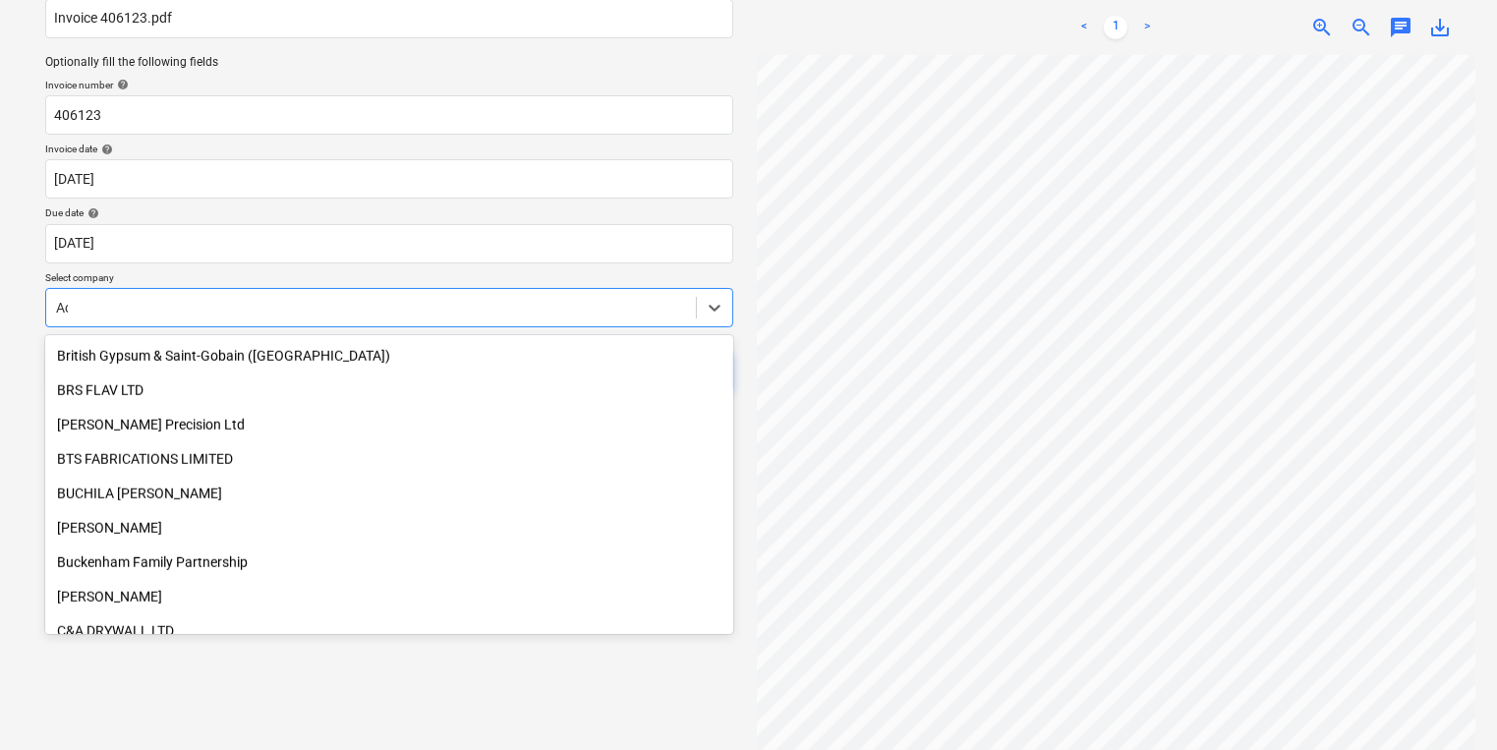
scroll to position [600, 0]
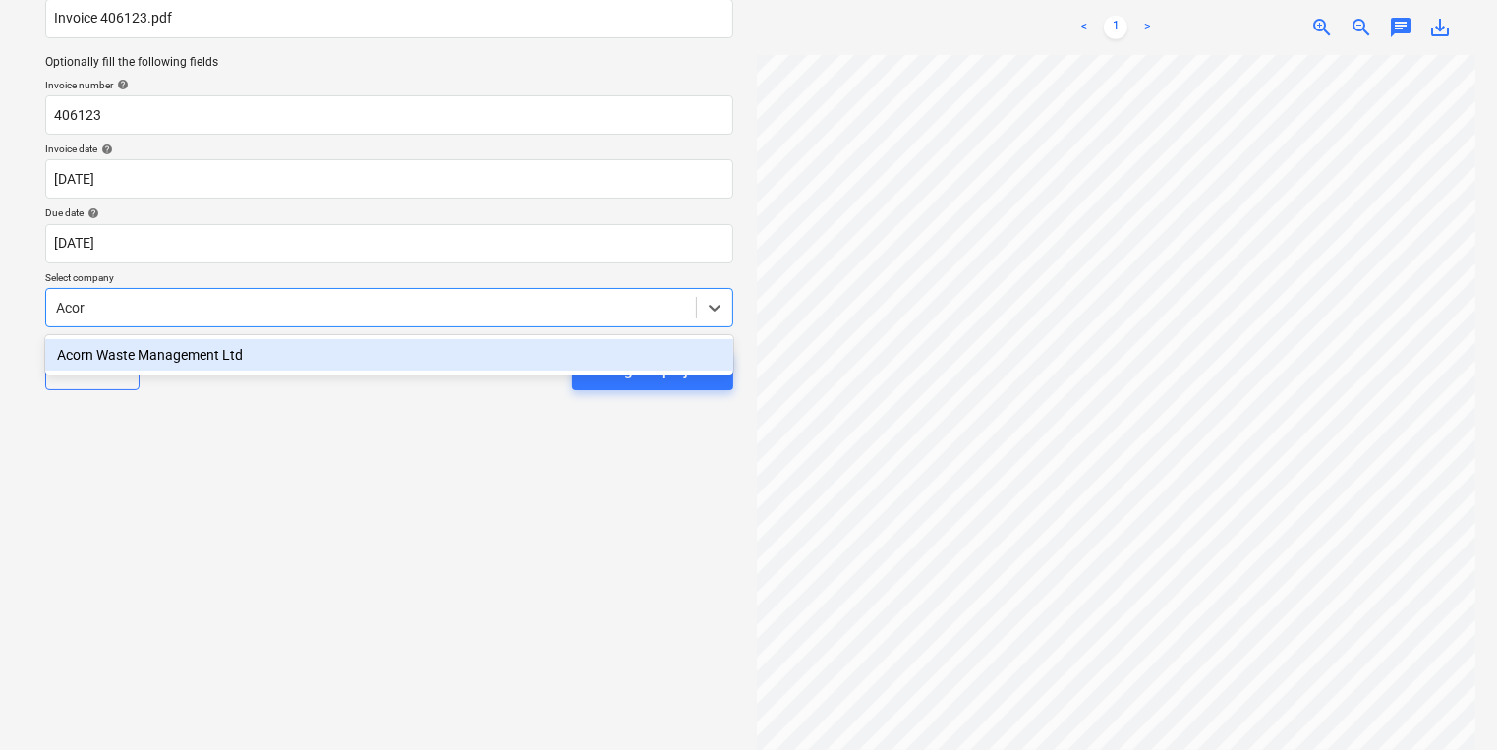
type input "Acorn"
click at [297, 340] on div "Acorn Waste Management Ltd" at bounding box center [389, 354] width 688 height 31
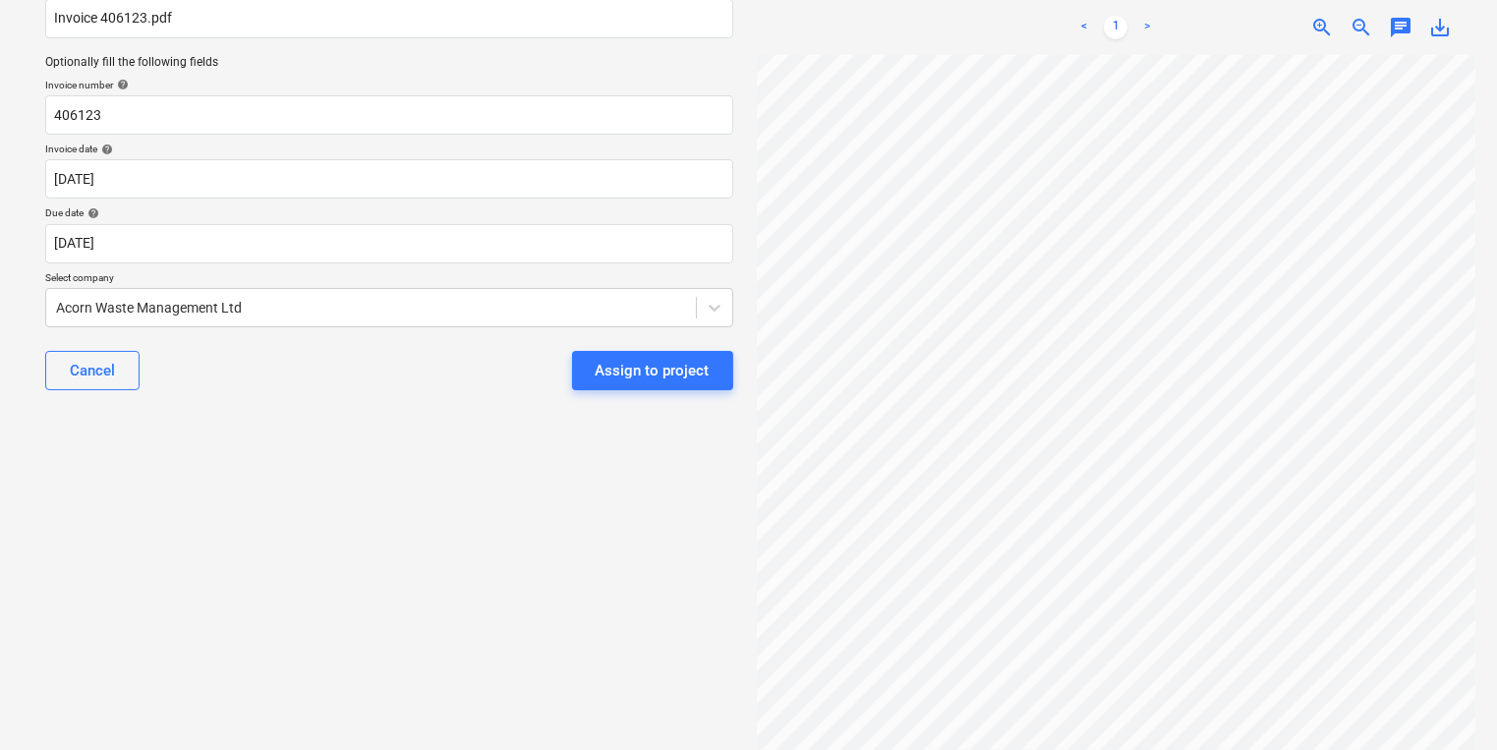
click at [306, 393] on div "Cancel Assign to project" at bounding box center [389, 370] width 688 height 71
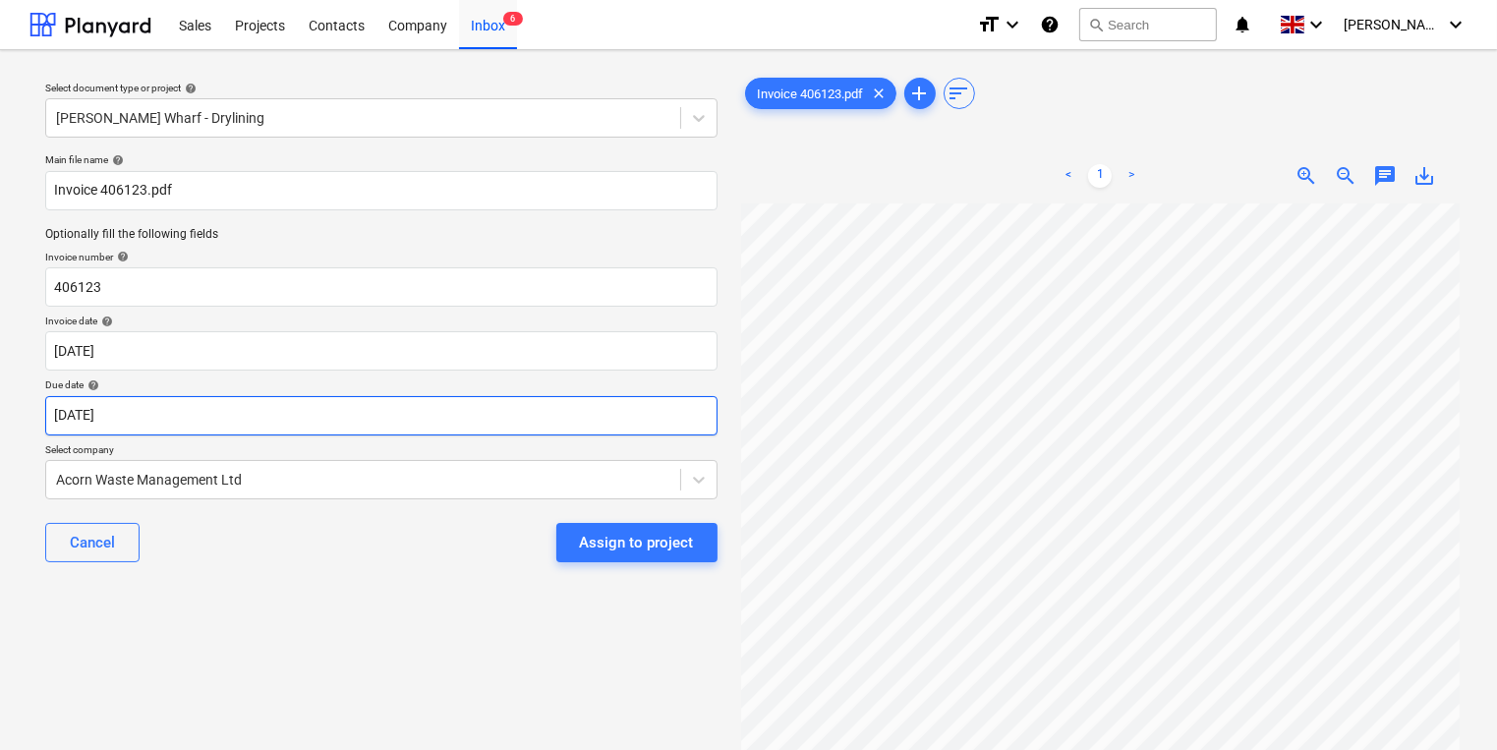
scroll to position [0, 0]
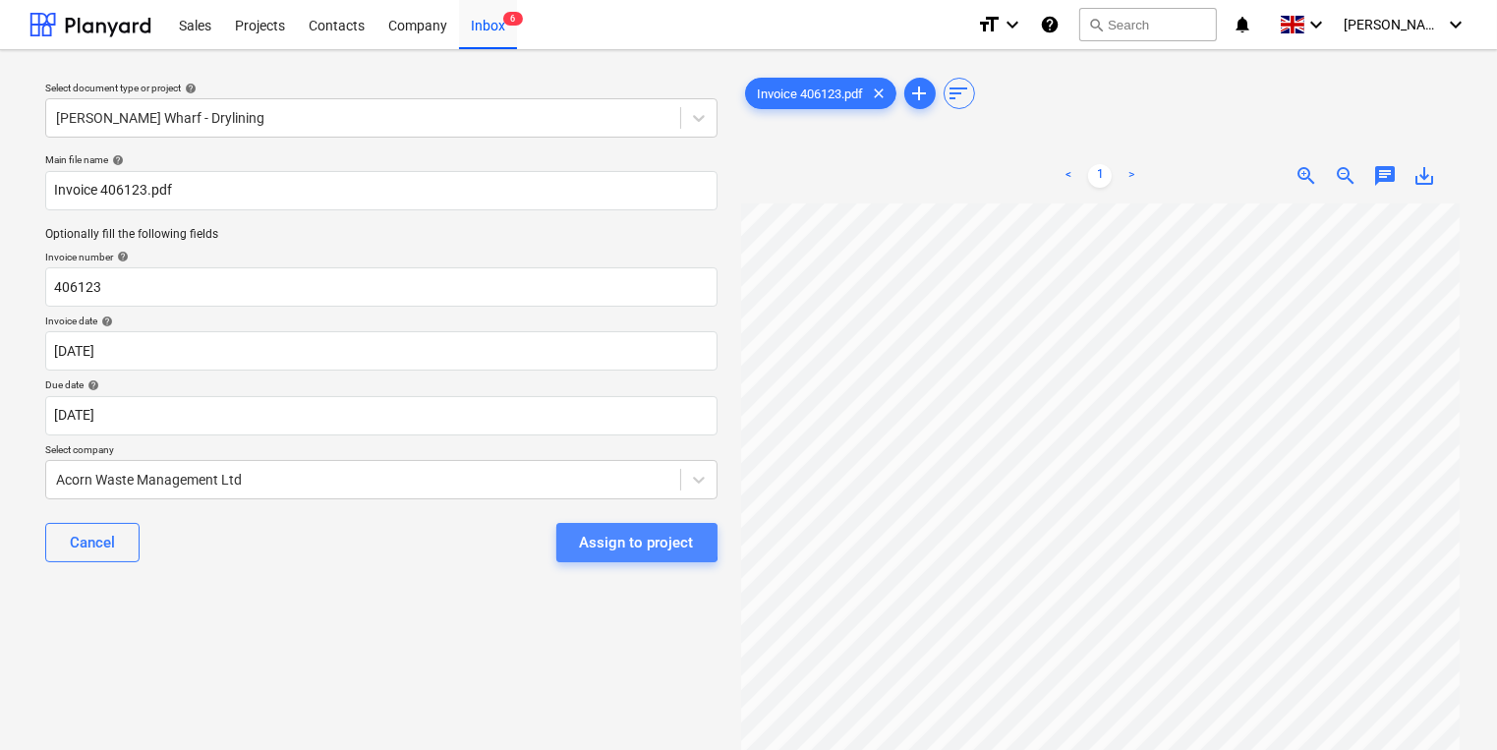
click at [606, 542] on div "Assign to project" at bounding box center [637, 543] width 114 height 26
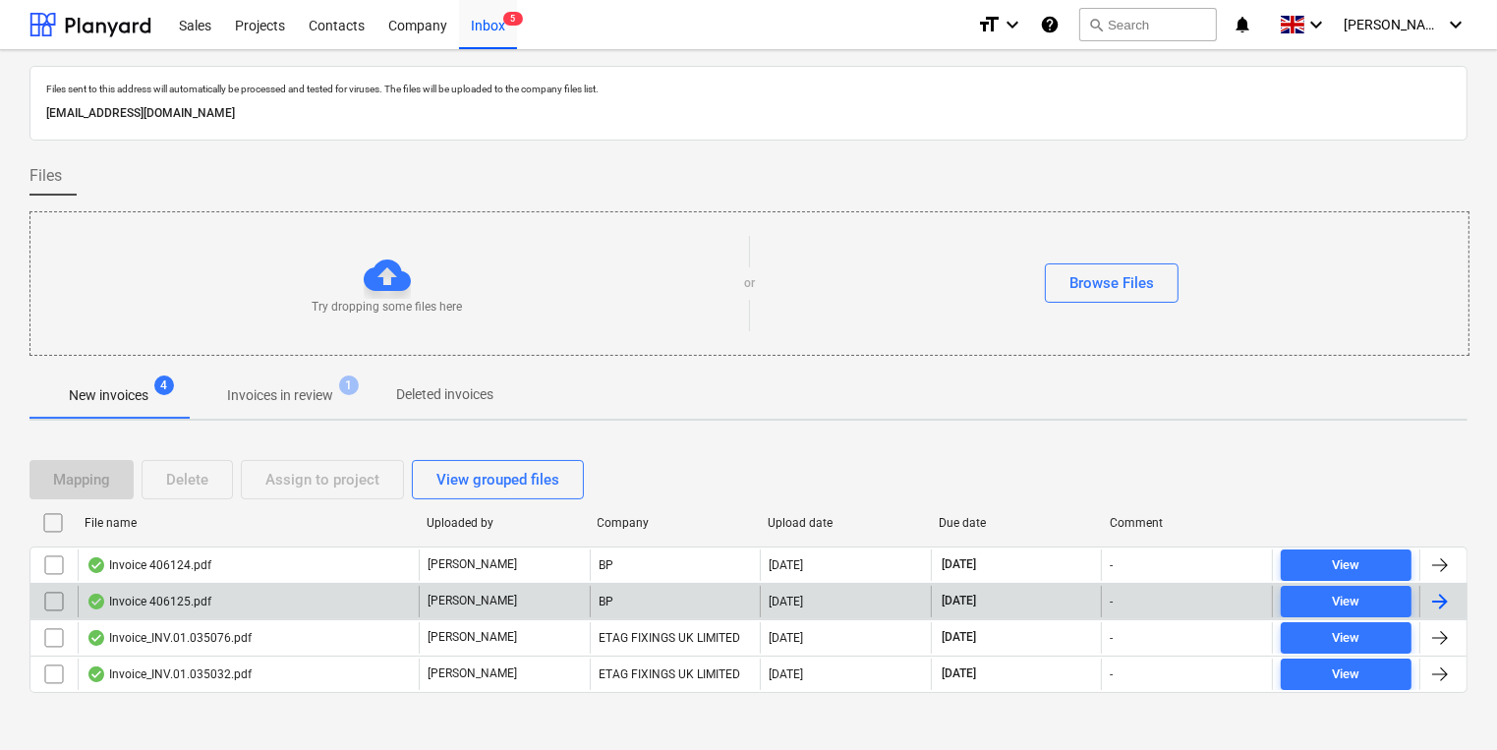
click at [397, 592] on div "Invoice 406125.pdf" at bounding box center [248, 601] width 341 height 31
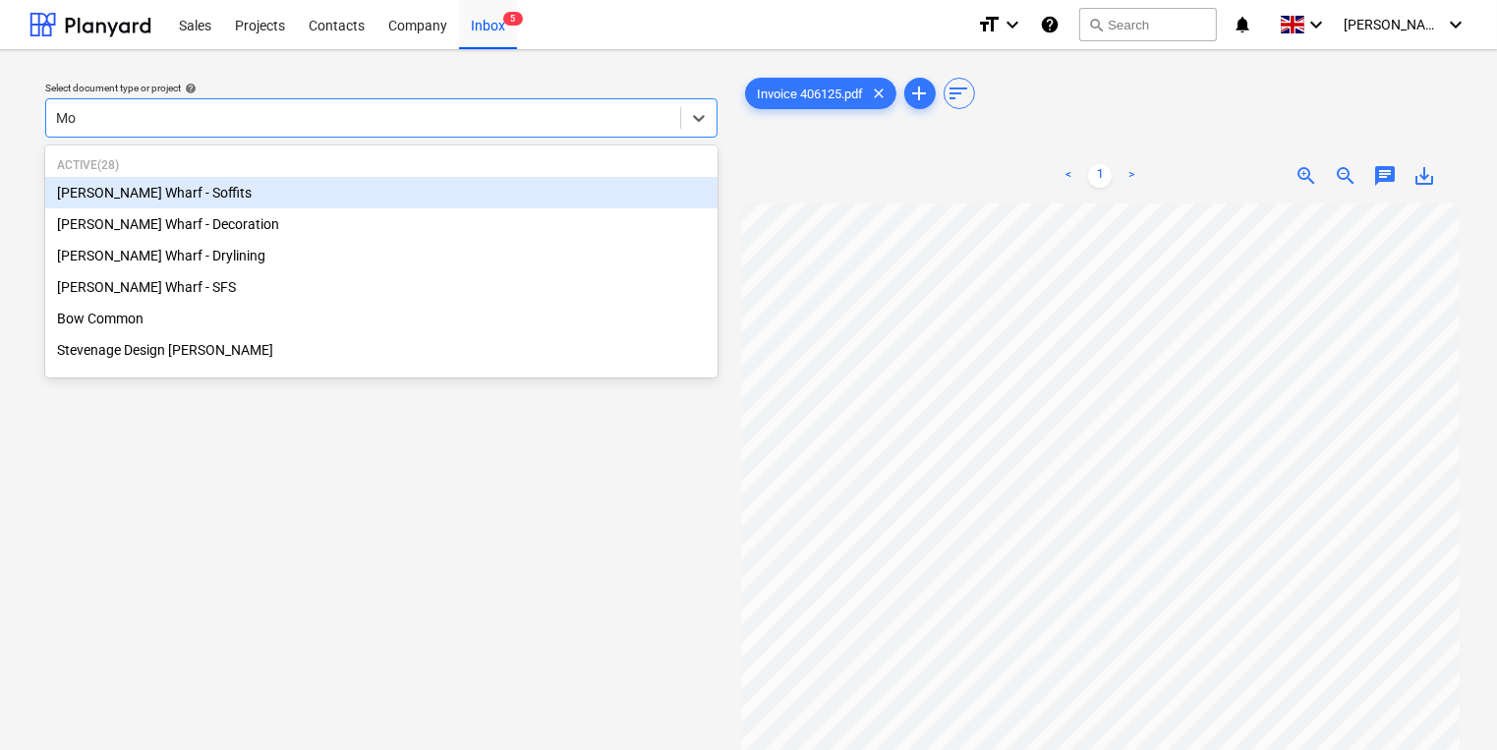
type input "Mon"
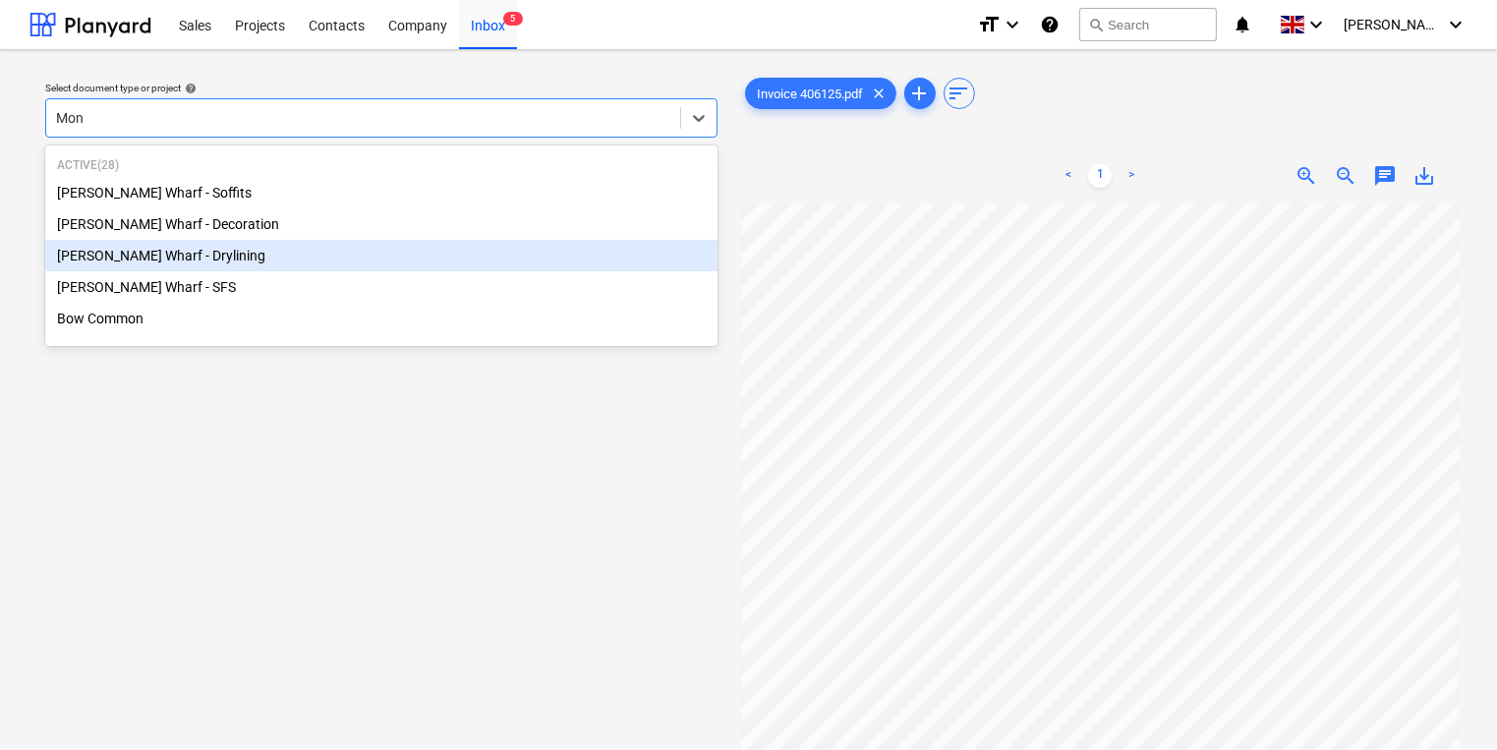
click at [368, 250] on div "[PERSON_NAME] Wharf - Drylining" at bounding box center [381, 255] width 672 height 31
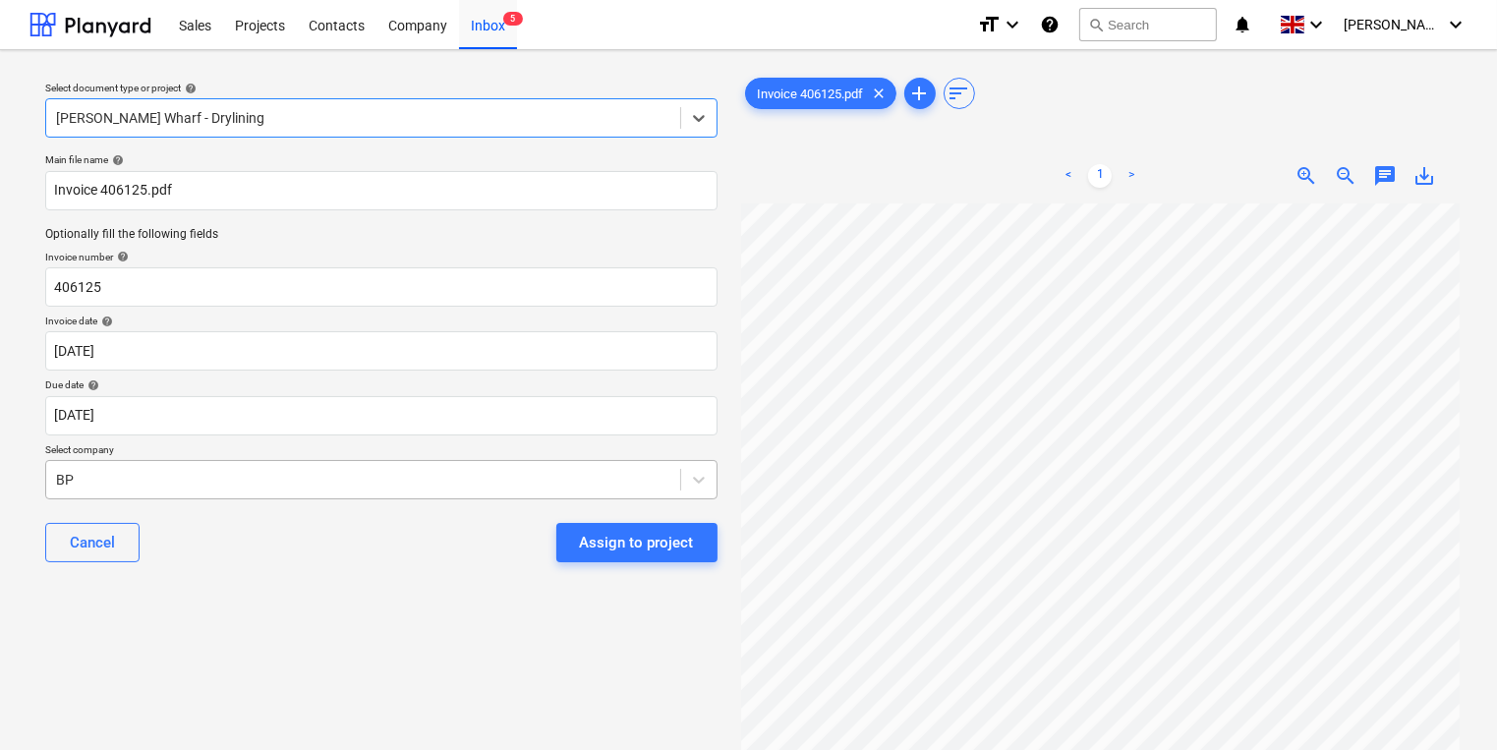
scroll to position [38, 0]
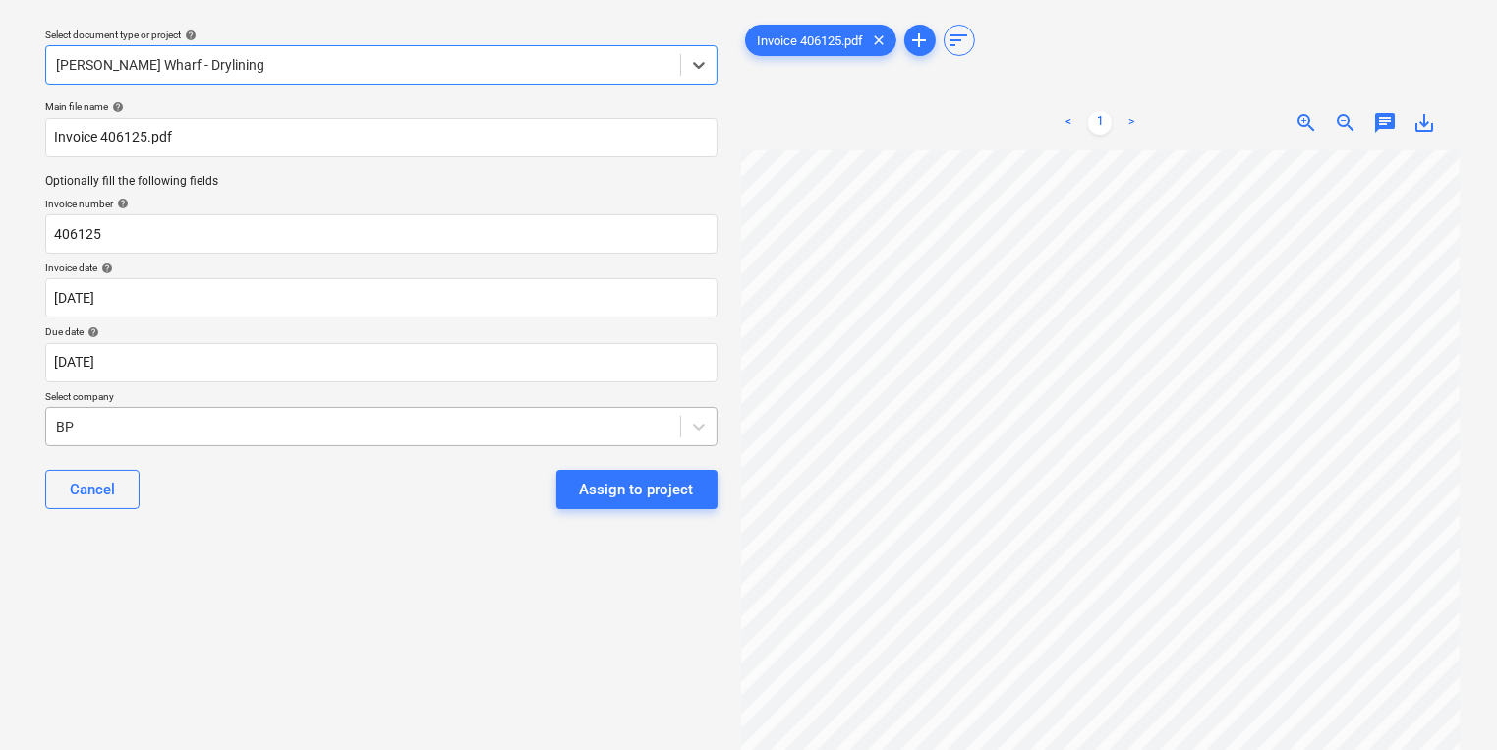
click at [311, 486] on body "Sales Projects Contacts Company Inbox 5 format_size keyboard_arrow_down help se…" at bounding box center [748, 322] width 1497 height 750
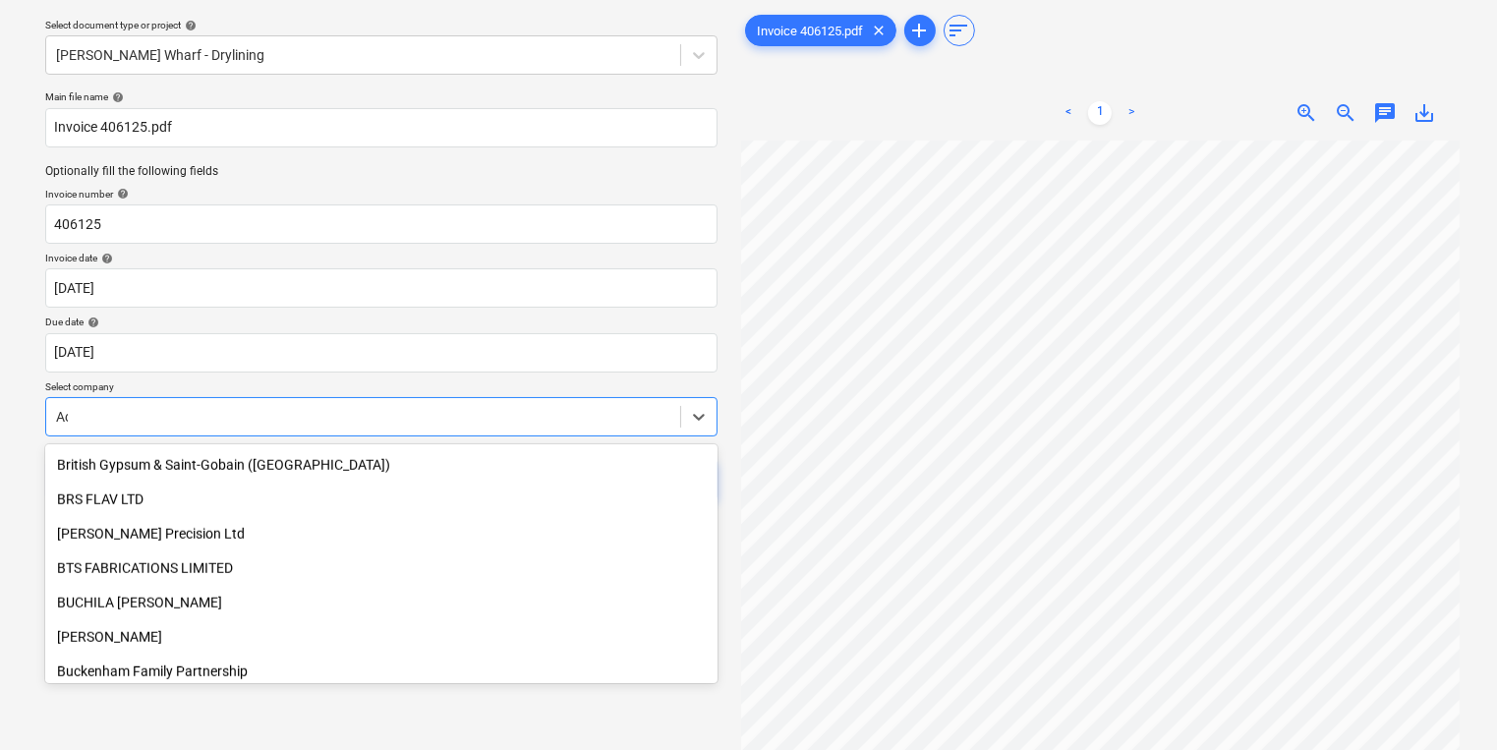
scroll to position [660, 0]
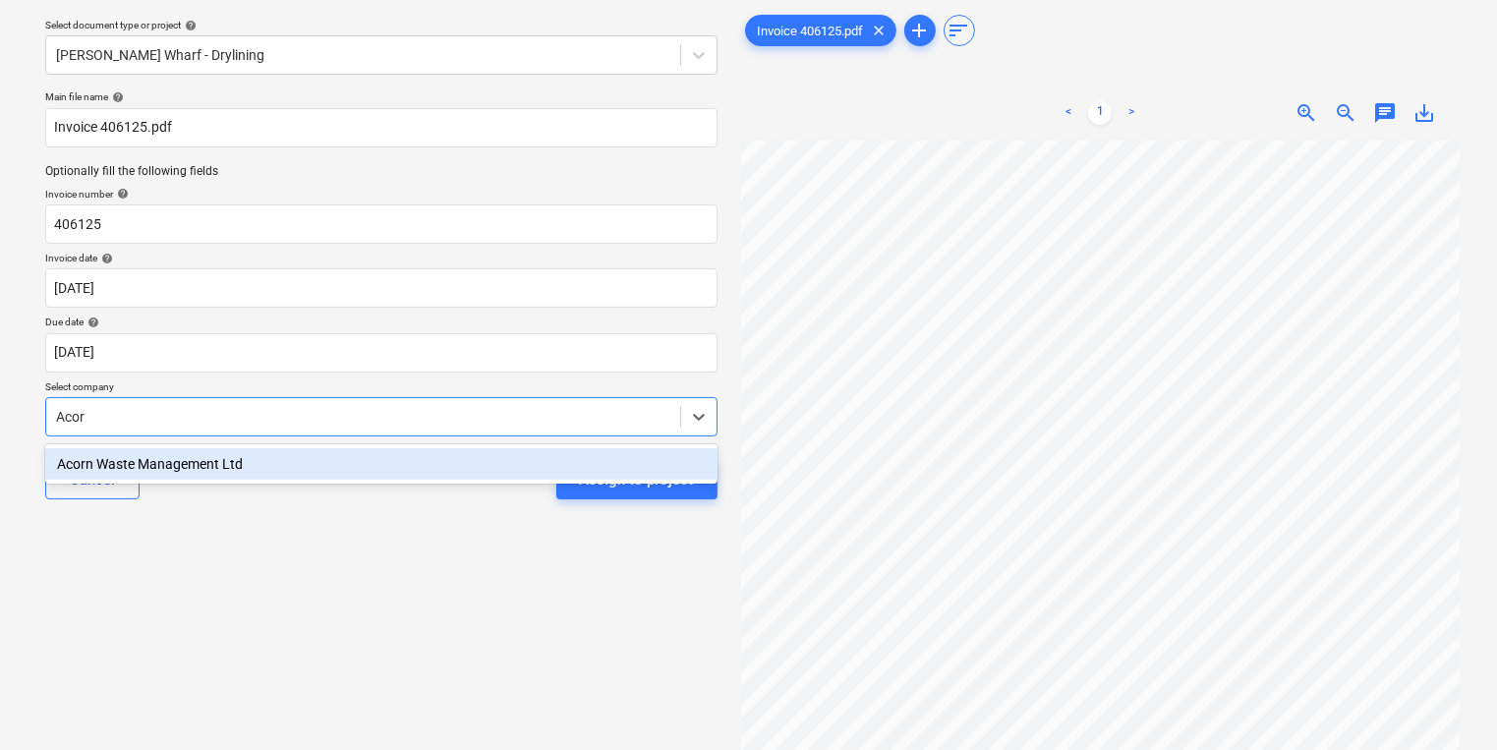
type input "Acorn"
click at [598, 464] on div "Acorn Waste Management Ltd" at bounding box center [381, 463] width 672 height 31
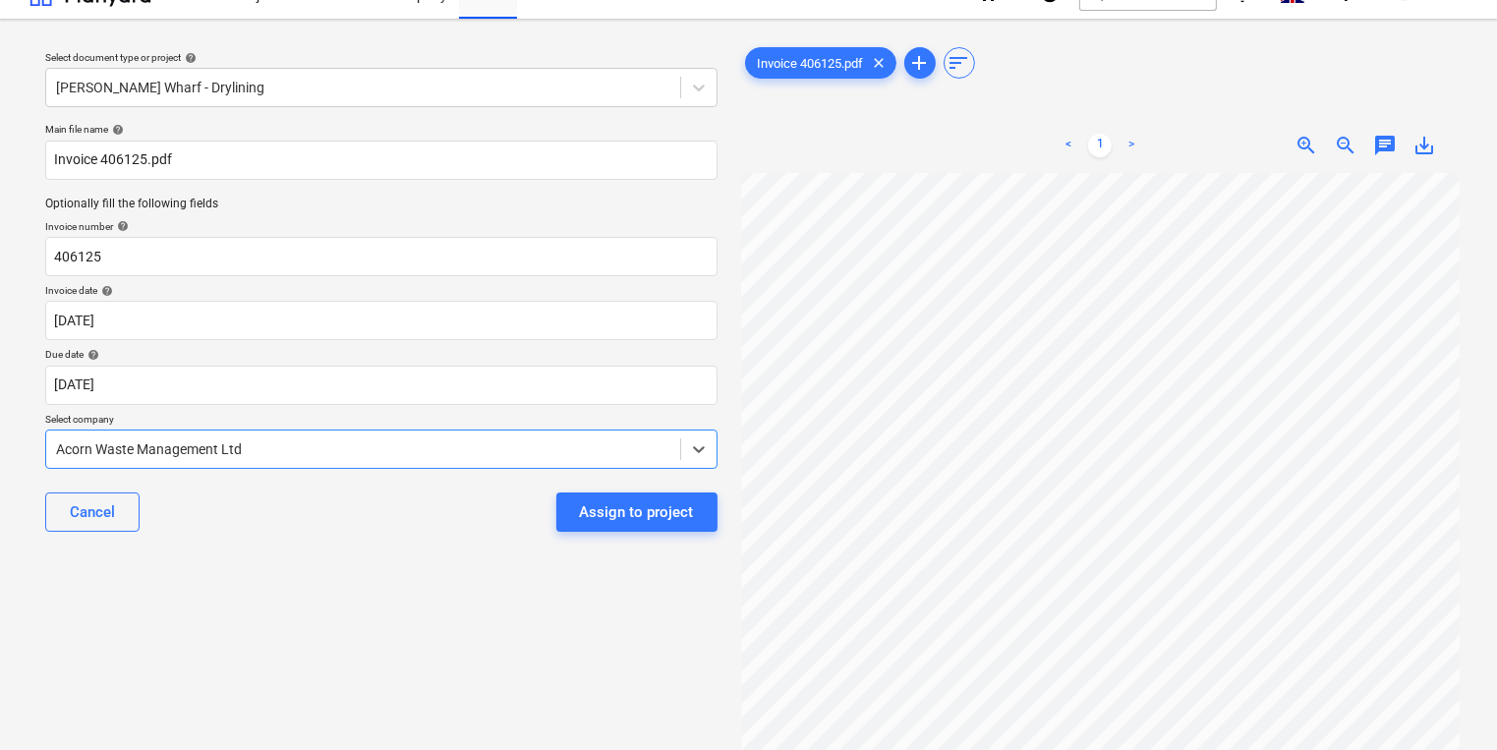
scroll to position [0, 0]
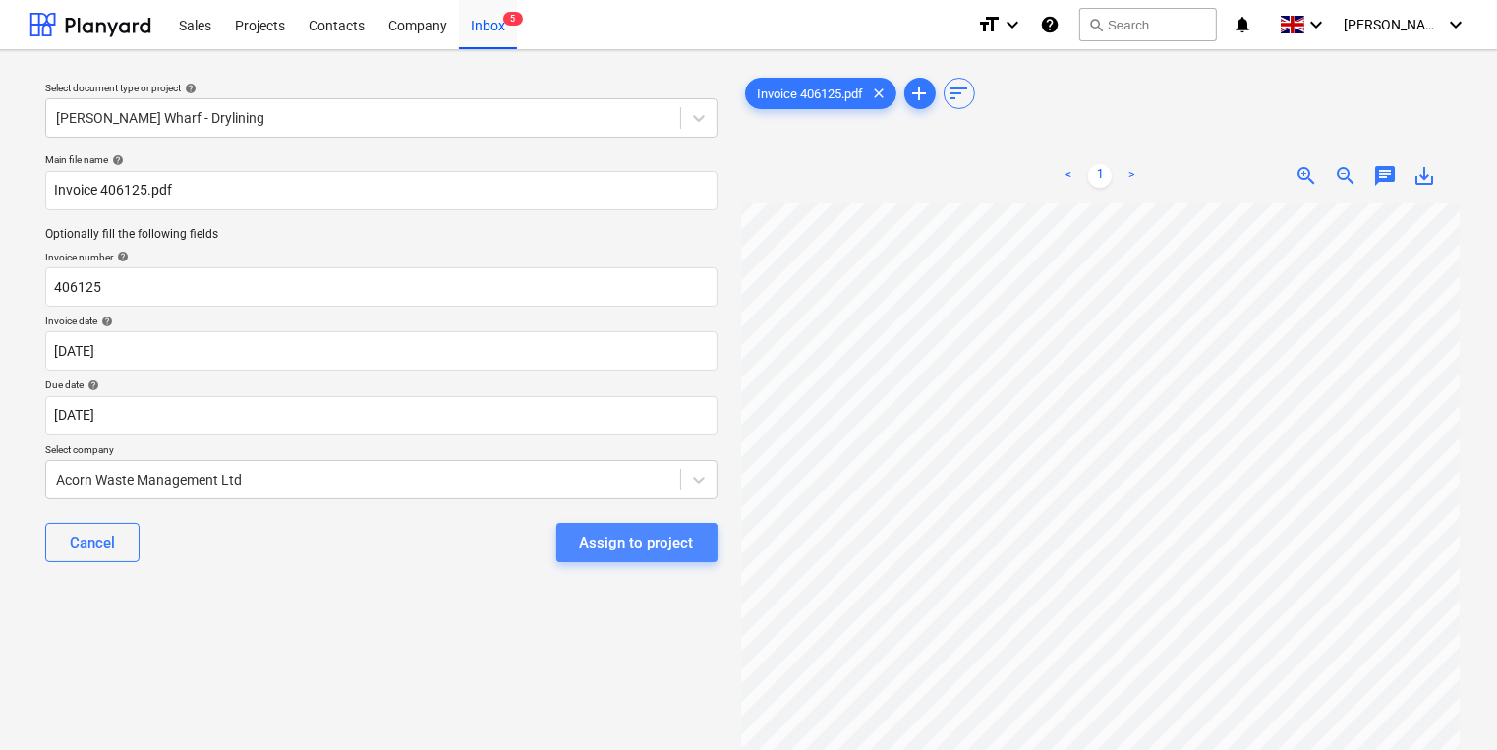
click at [646, 544] on div "Assign to project" at bounding box center [637, 543] width 114 height 26
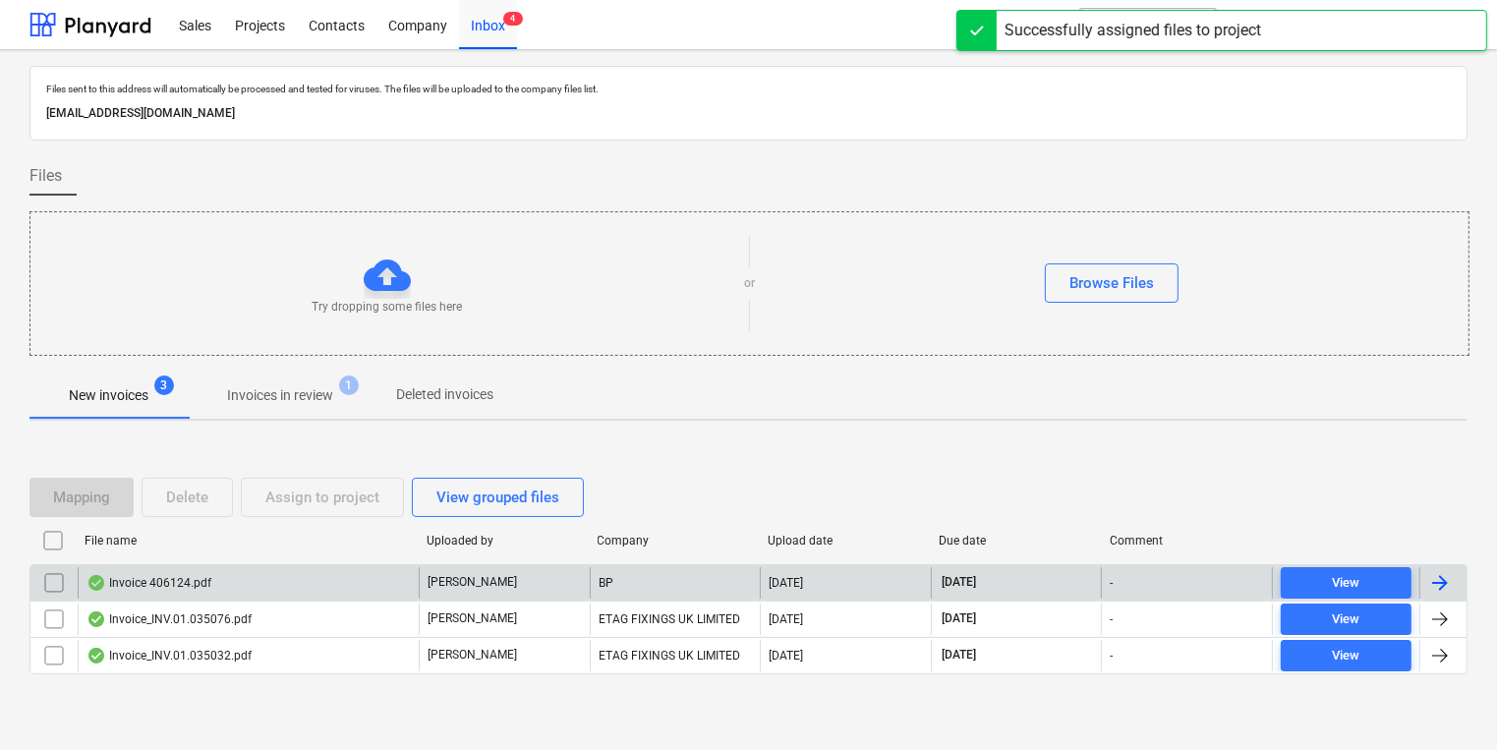
click at [308, 574] on div "Invoice 406124.pdf" at bounding box center [248, 582] width 341 height 31
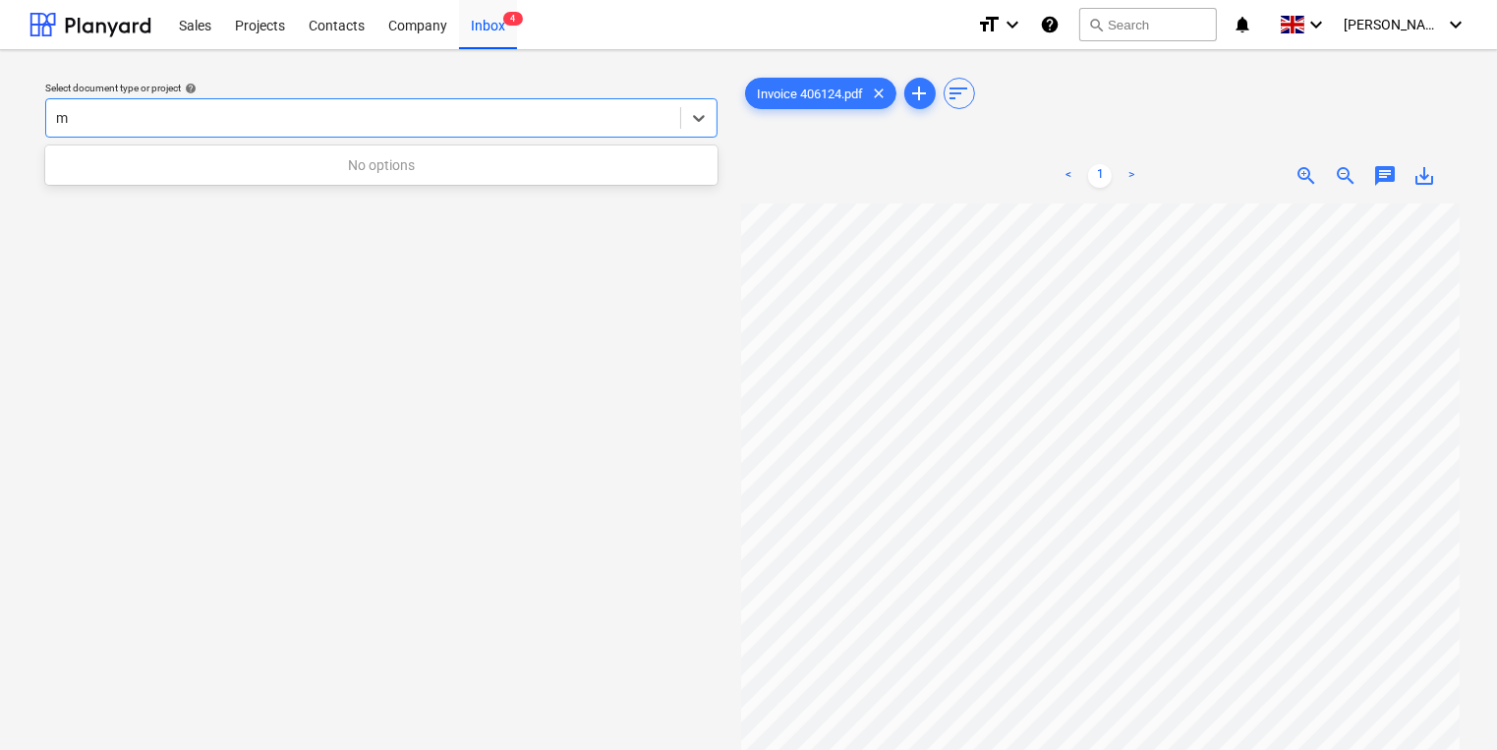
type input "m"
click at [570, 120] on div at bounding box center [363, 118] width 614 height 20
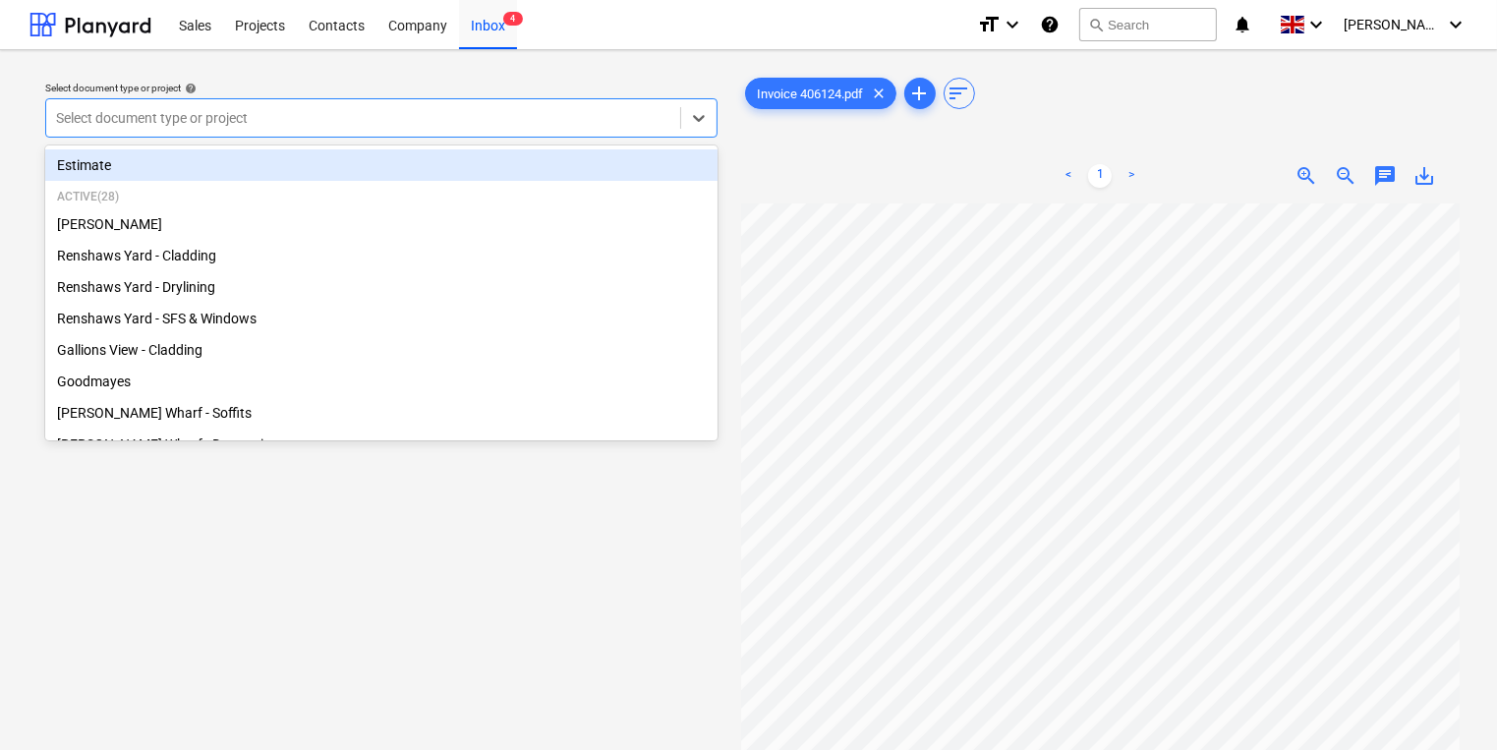
type input "m"
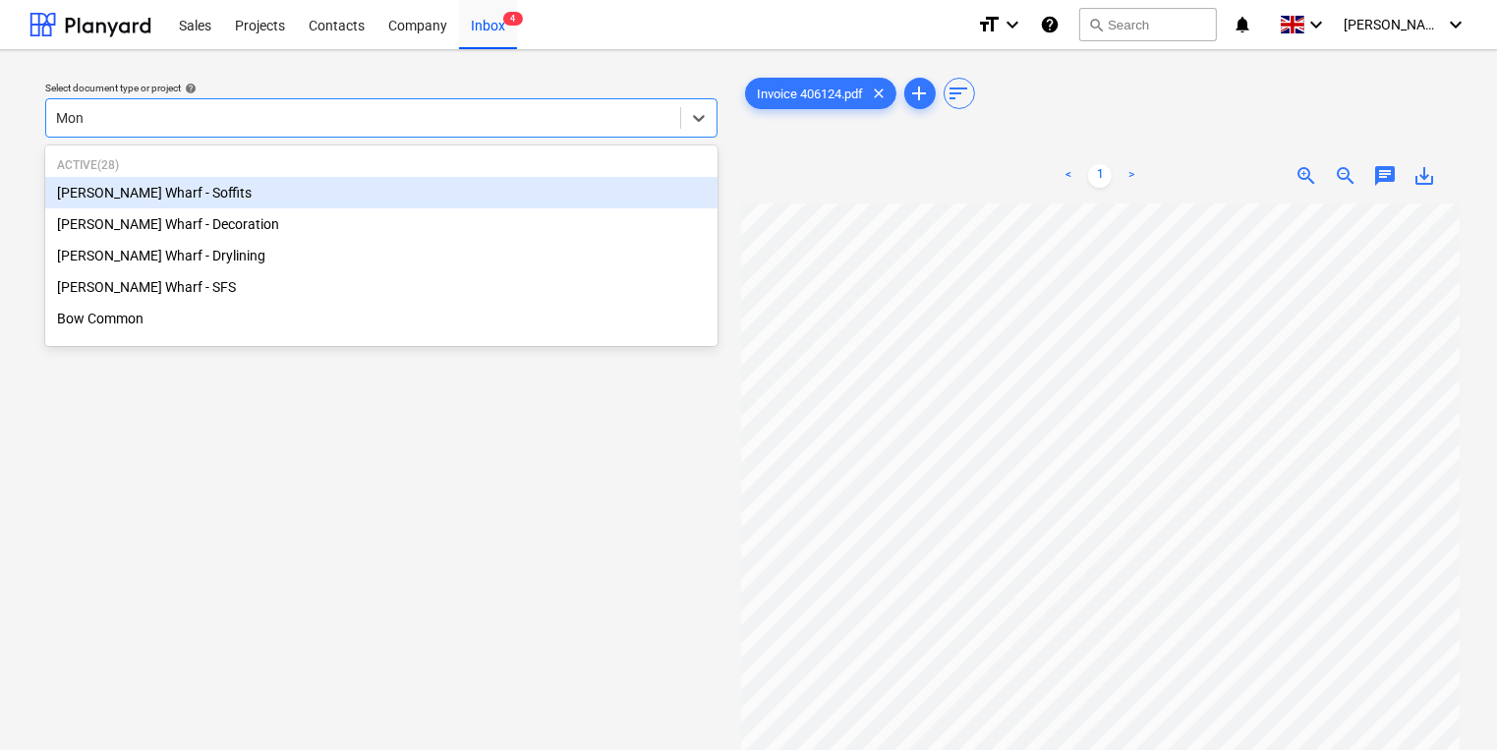
type input "Mont"
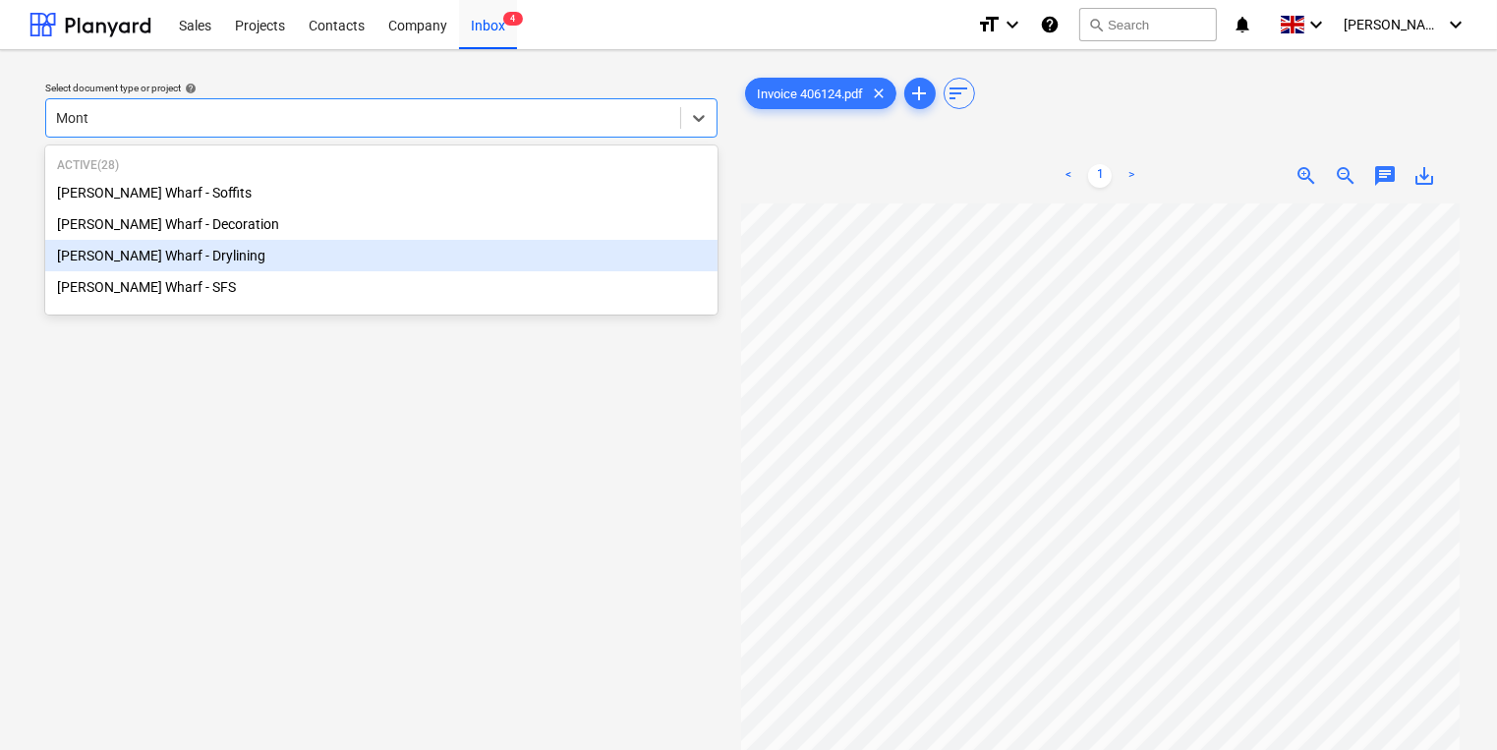
click at [264, 256] on div "[PERSON_NAME] Wharf - Drylining" at bounding box center [381, 255] width 672 height 31
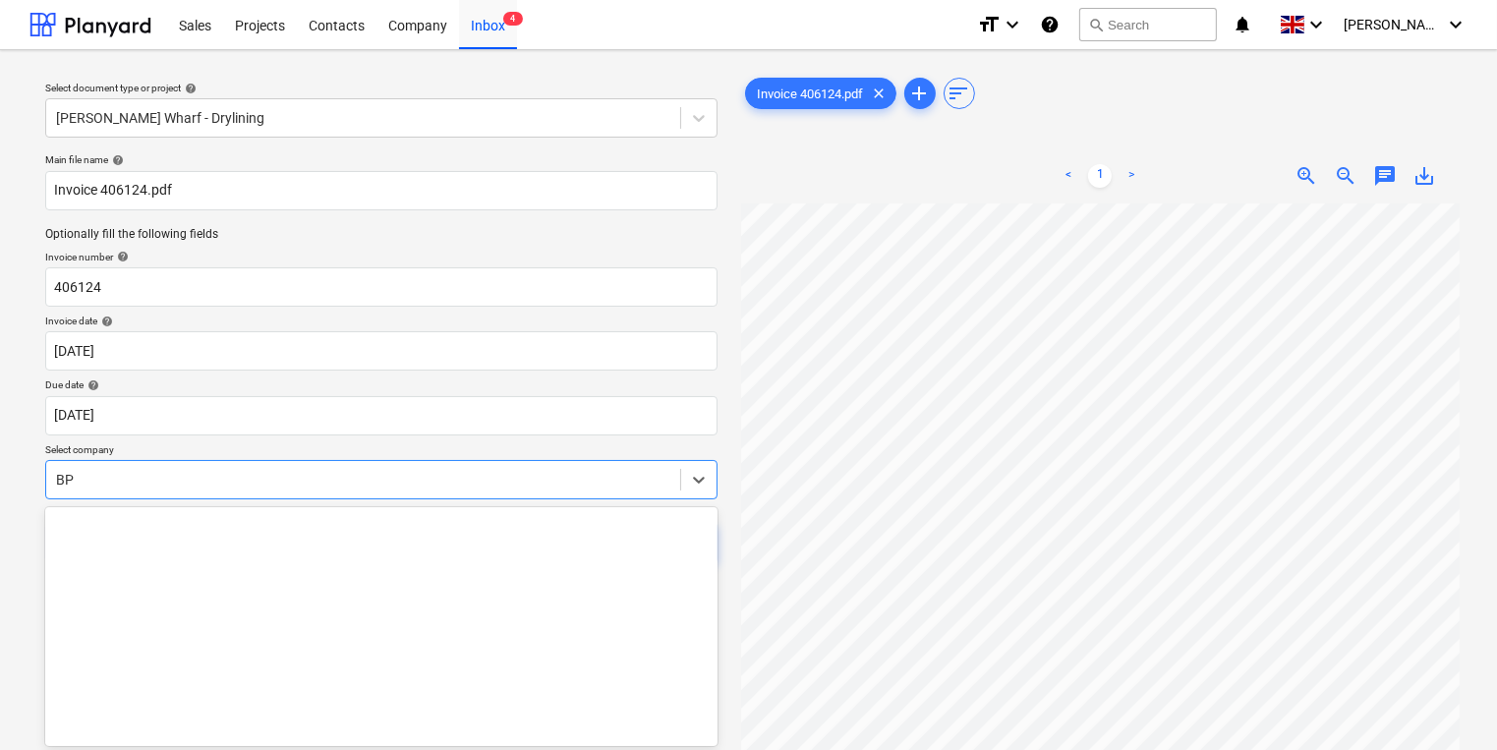
scroll to position [63, 0]
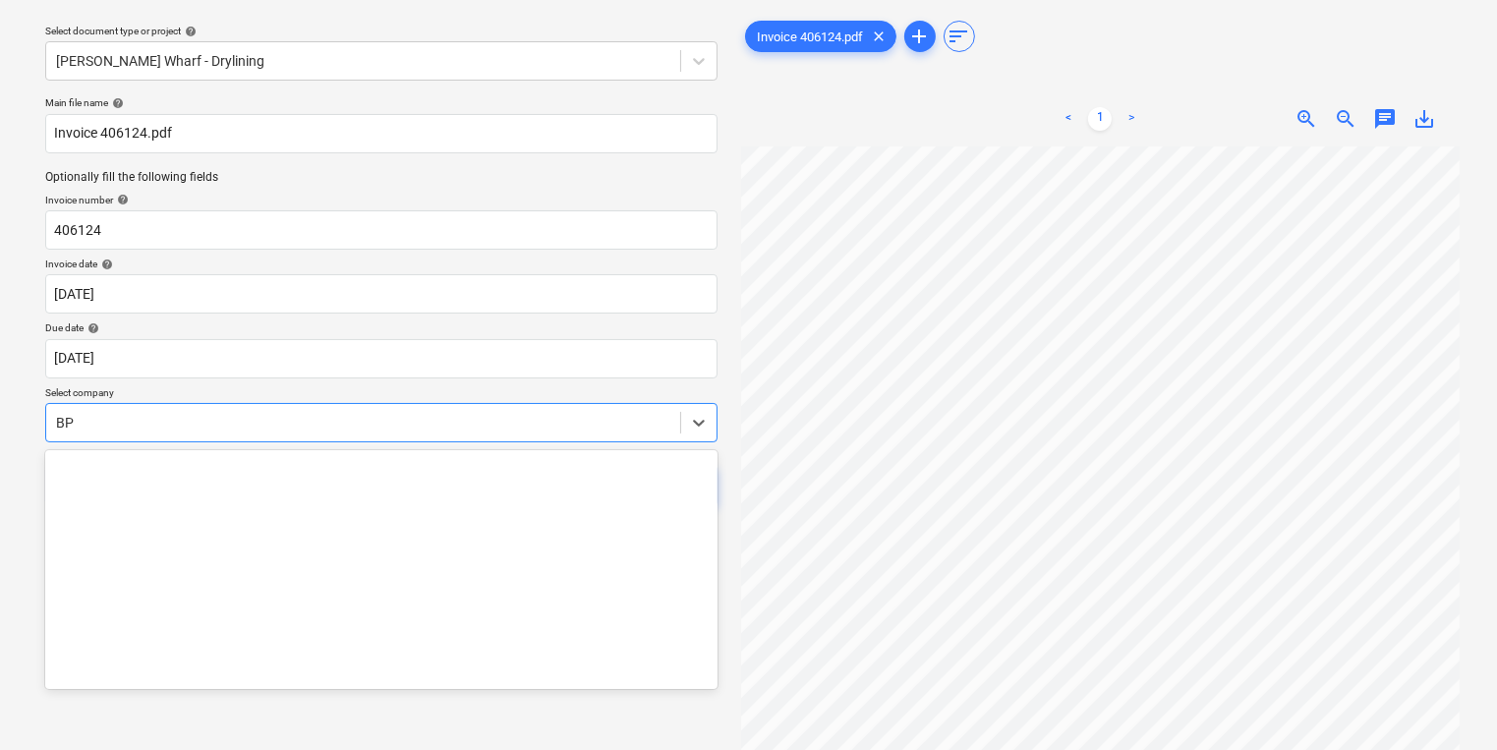
click at [352, 483] on body "Sales Projects Contacts Company Inbox 4 format_size keyboard_arrow_down help se…" at bounding box center [748, 318] width 1497 height 750
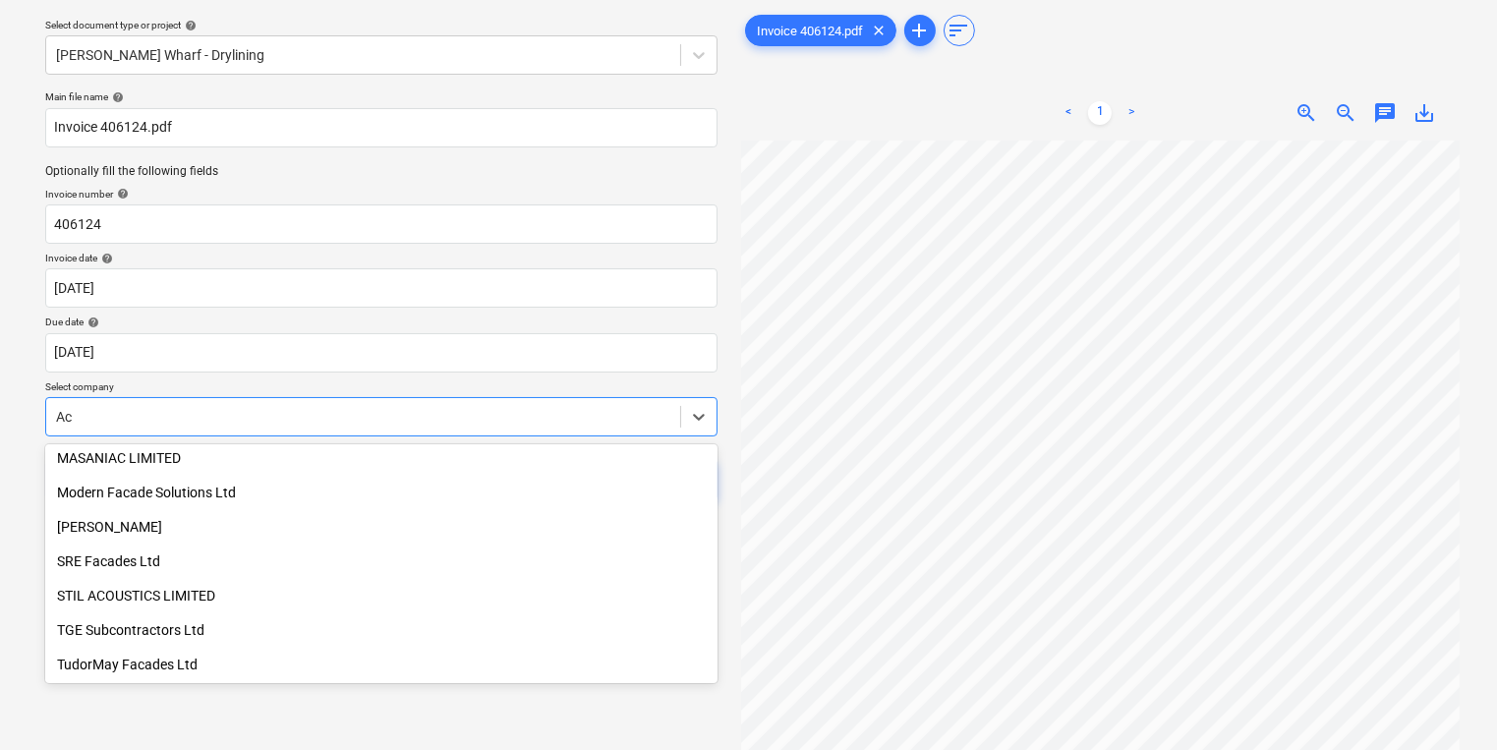
scroll to position [660, 0]
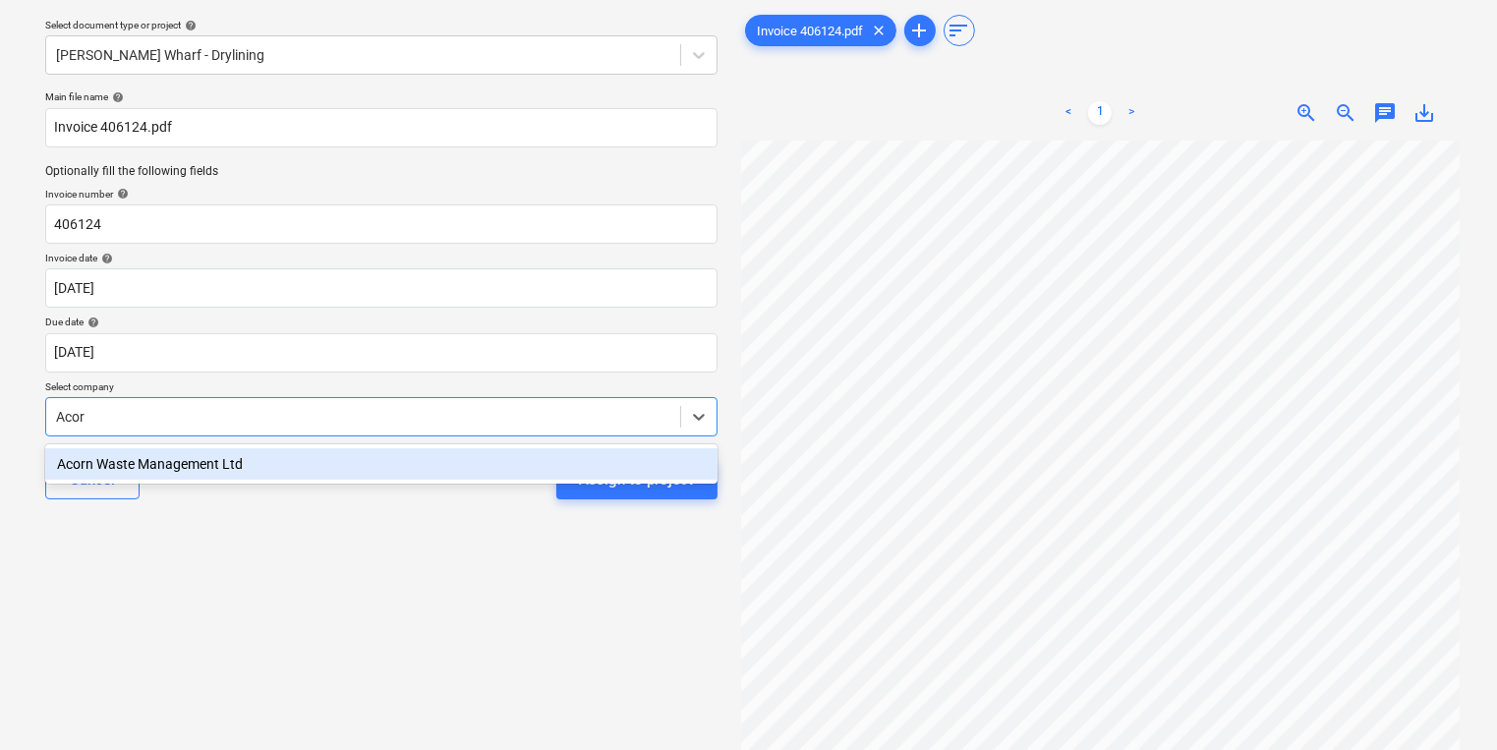
type input "Acorn"
click at [300, 466] on div "Acorn Waste Management Ltd" at bounding box center [381, 463] width 672 height 31
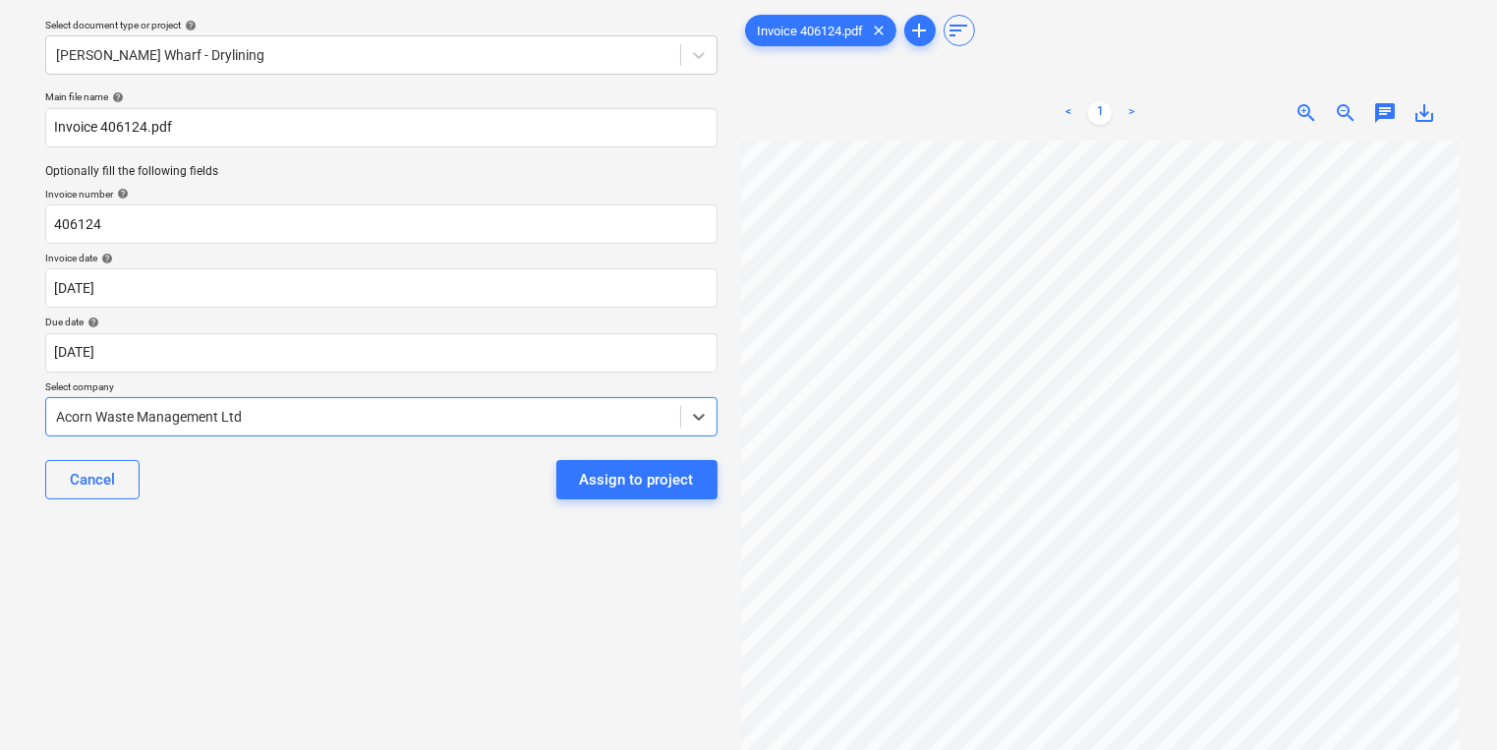
scroll to position [353, 0]
click at [691, 491] on div "Assign to project" at bounding box center [637, 480] width 114 height 26
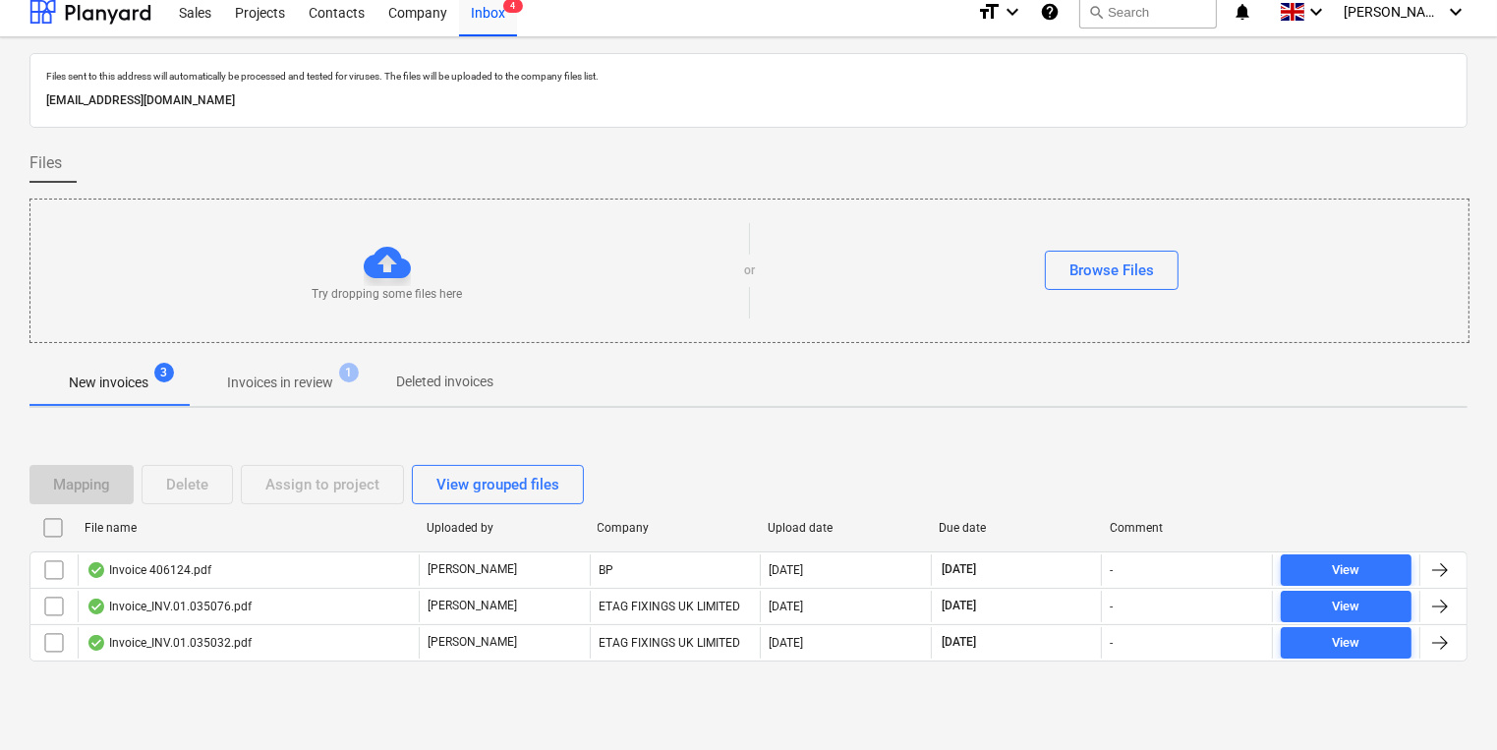
scroll to position [11, 0]
